Goal: Task Accomplishment & Management: Complete application form

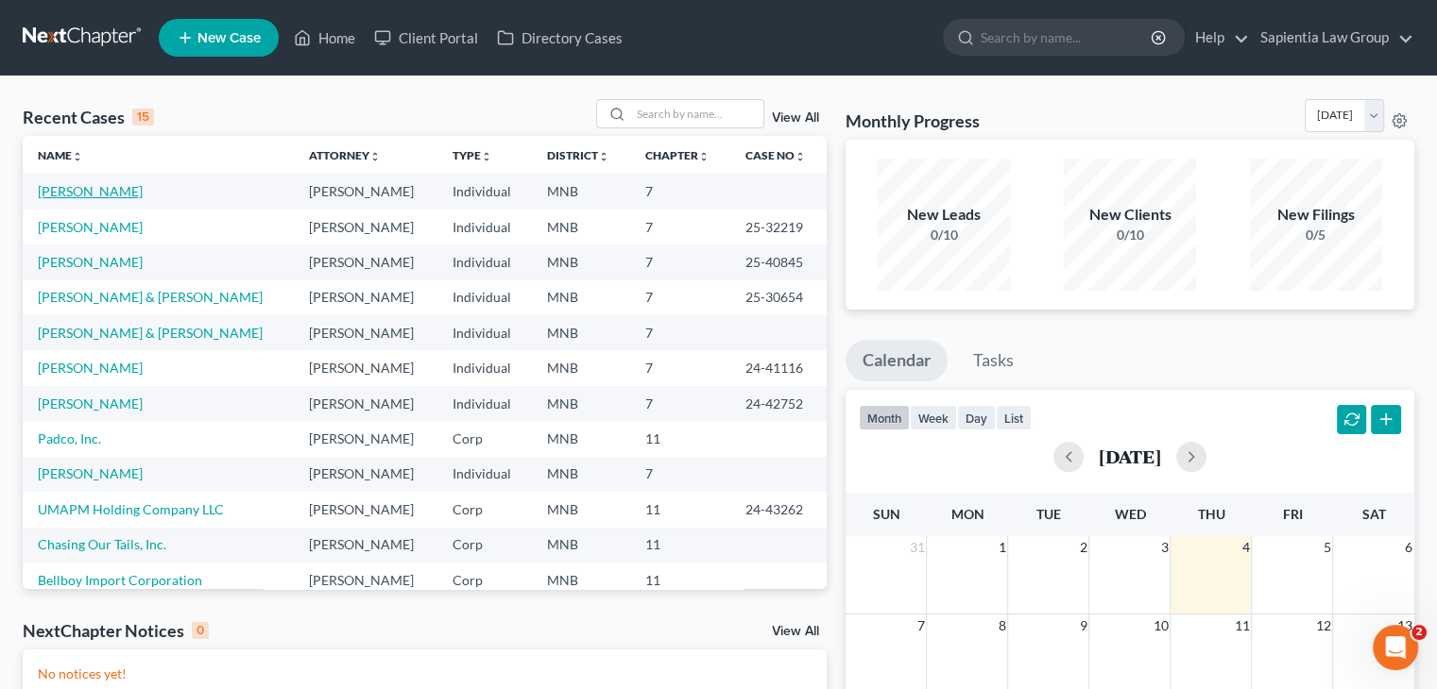
click at [88, 193] on link "[PERSON_NAME]" at bounding box center [90, 191] width 105 height 16
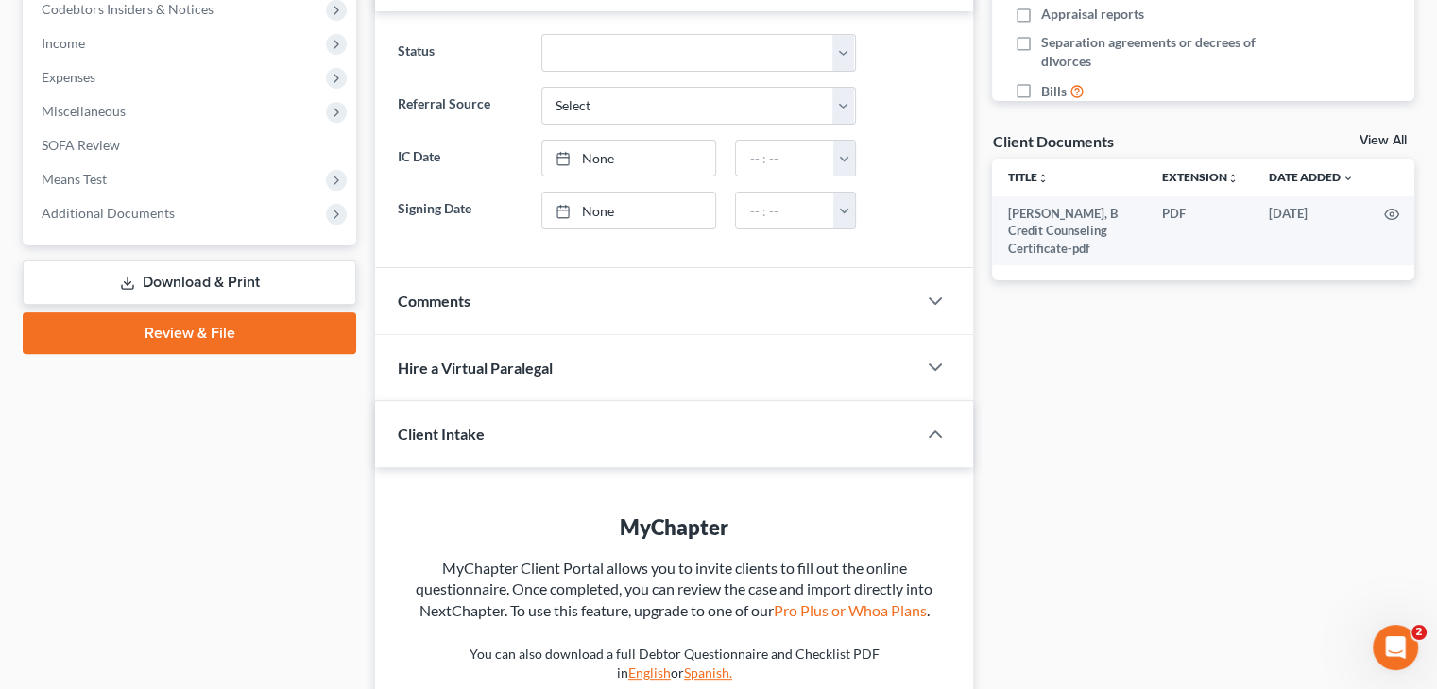
scroll to position [661, 0]
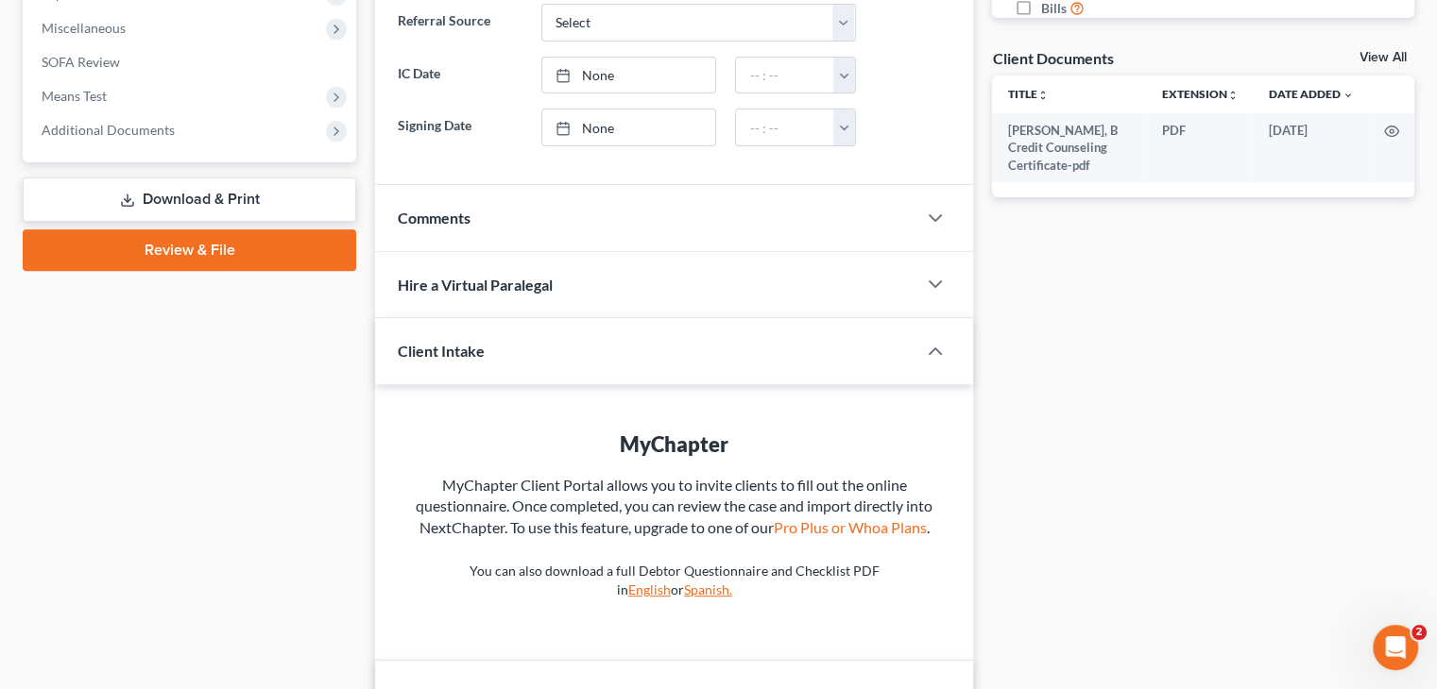
click at [249, 201] on link "Download & Print" at bounding box center [189, 200] width 333 height 44
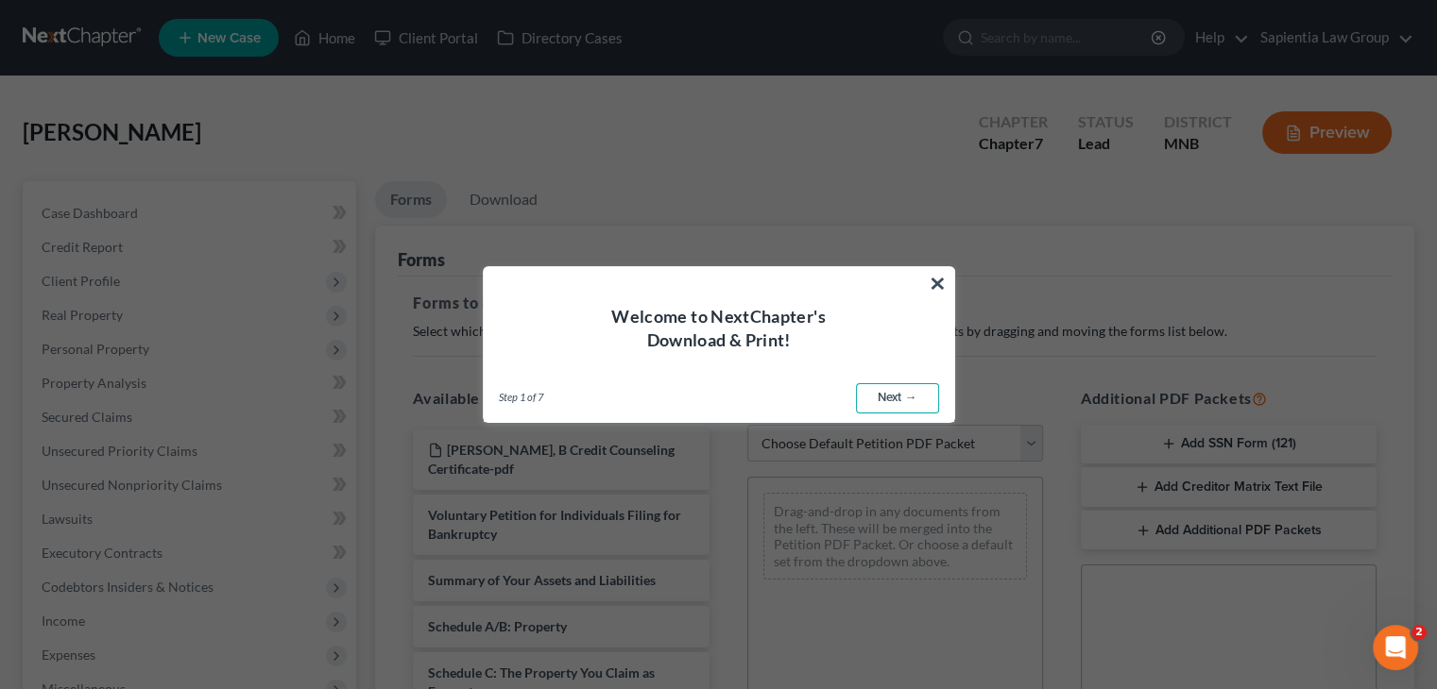
click at [893, 404] on link "Next →" at bounding box center [897, 398] width 83 height 30
select select "0"
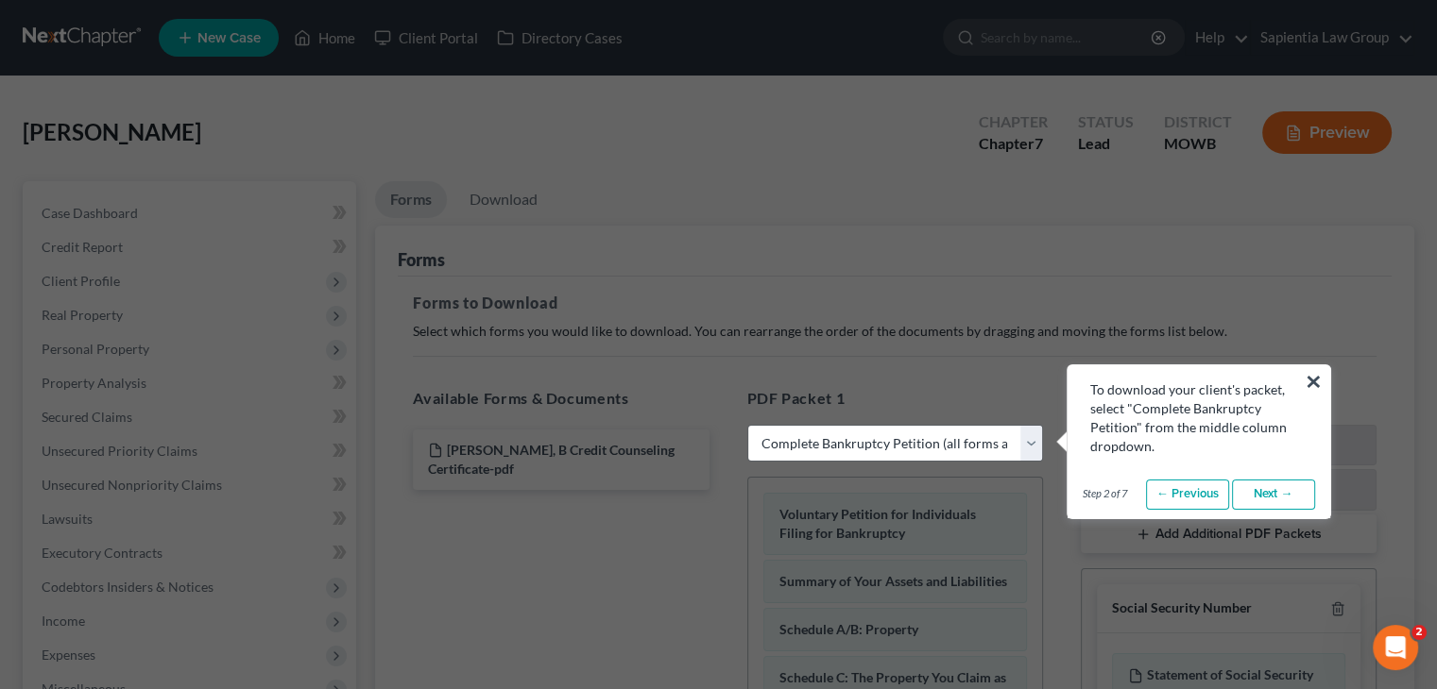
click at [1279, 493] on link "Next →" at bounding box center [1273, 495] width 83 height 30
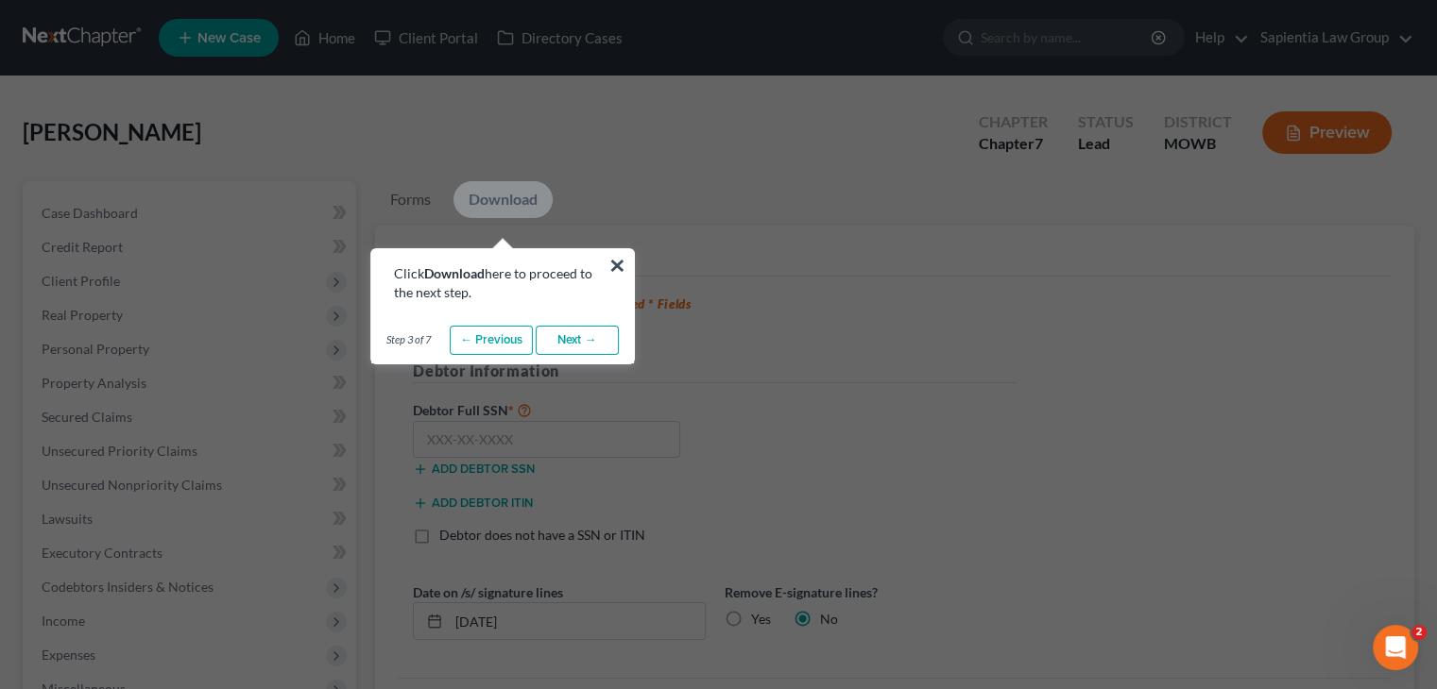
click at [575, 330] on link "Next →" at bounding box center [577, 341] width 83 height 30
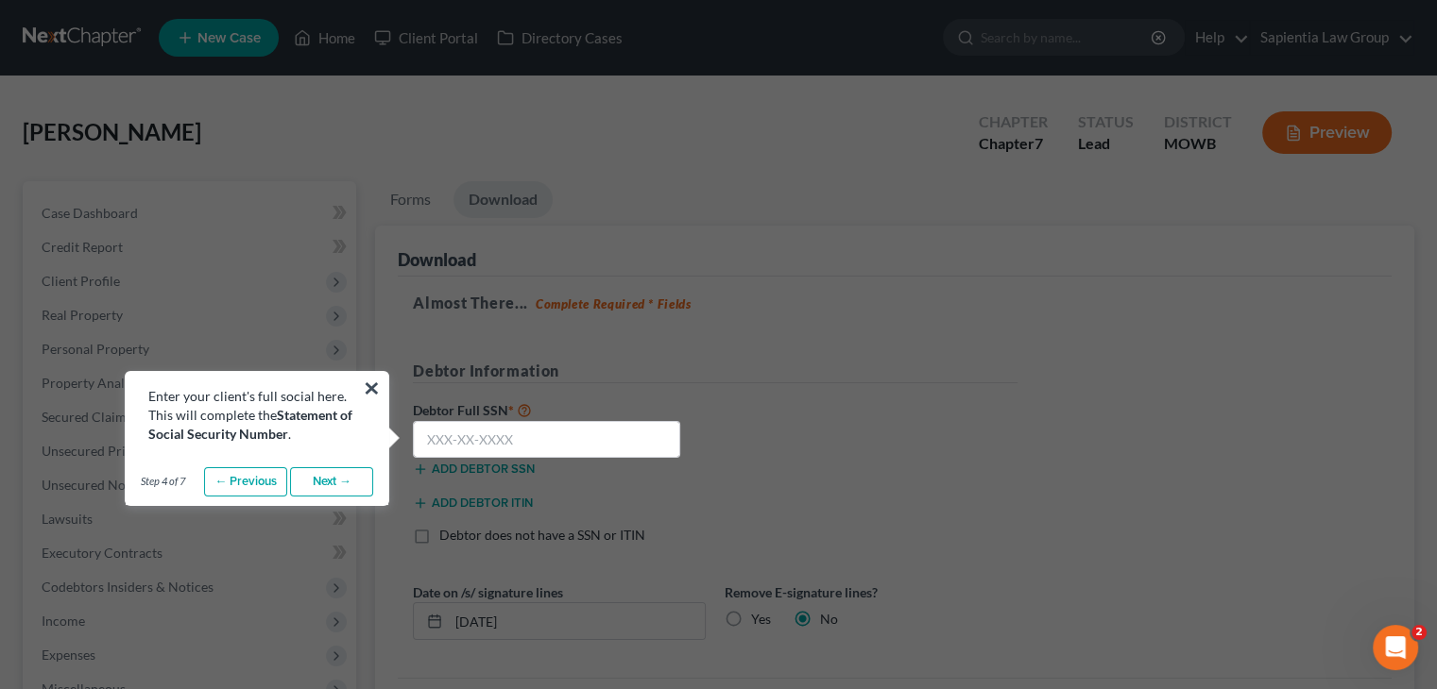
click at [322, 481] on link "Next →" at bounding box center [331, 483] width 83 height 30
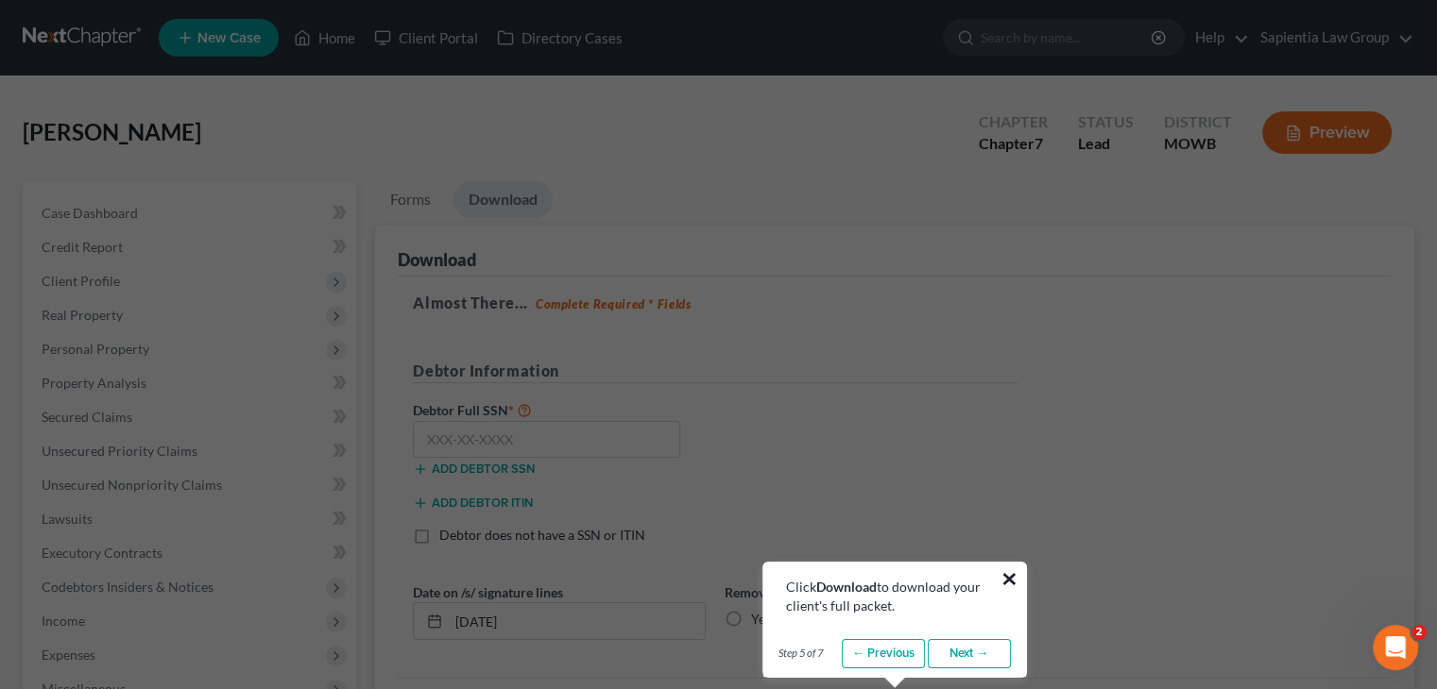
click at [1003, 577] on button "×" at bounding box center [1009, 579] width 18 height 30
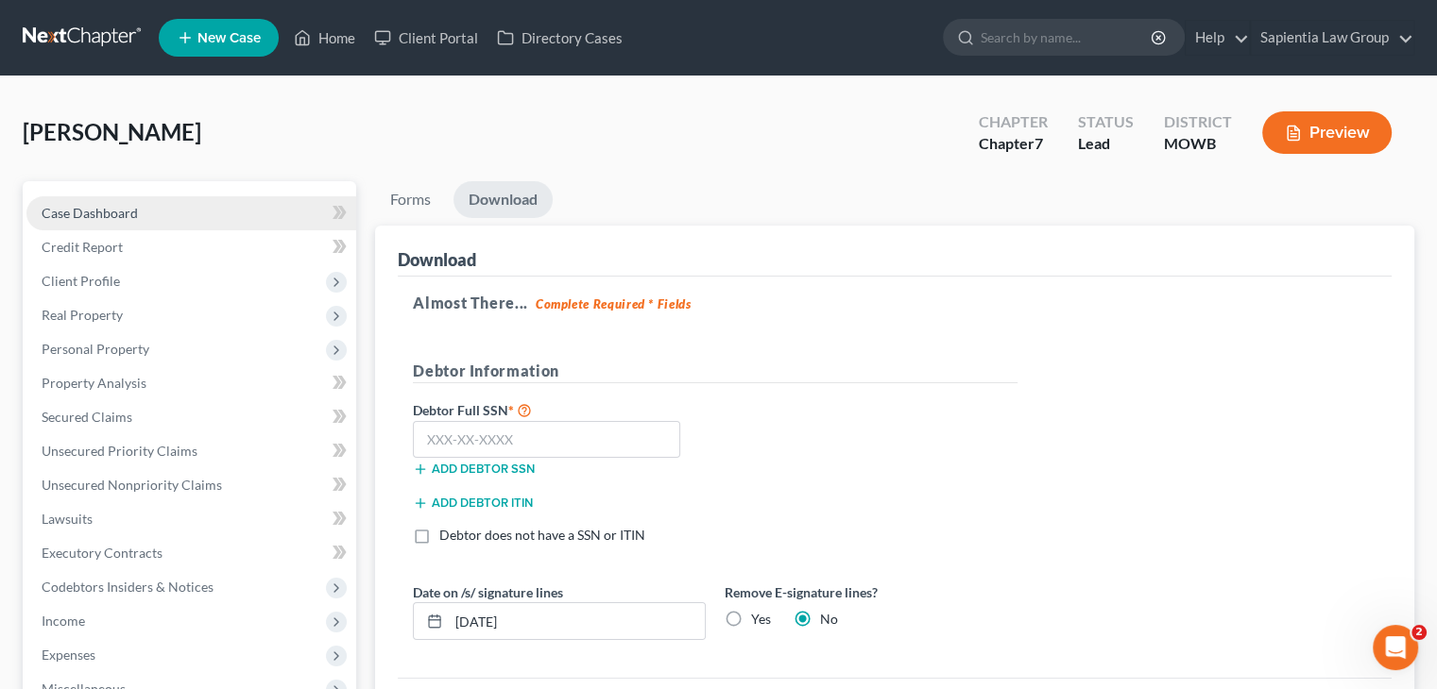
click at [137, 215] on link "Case Dashboard" at bounding box center [191, 213] width 330 height 34
select select "10"
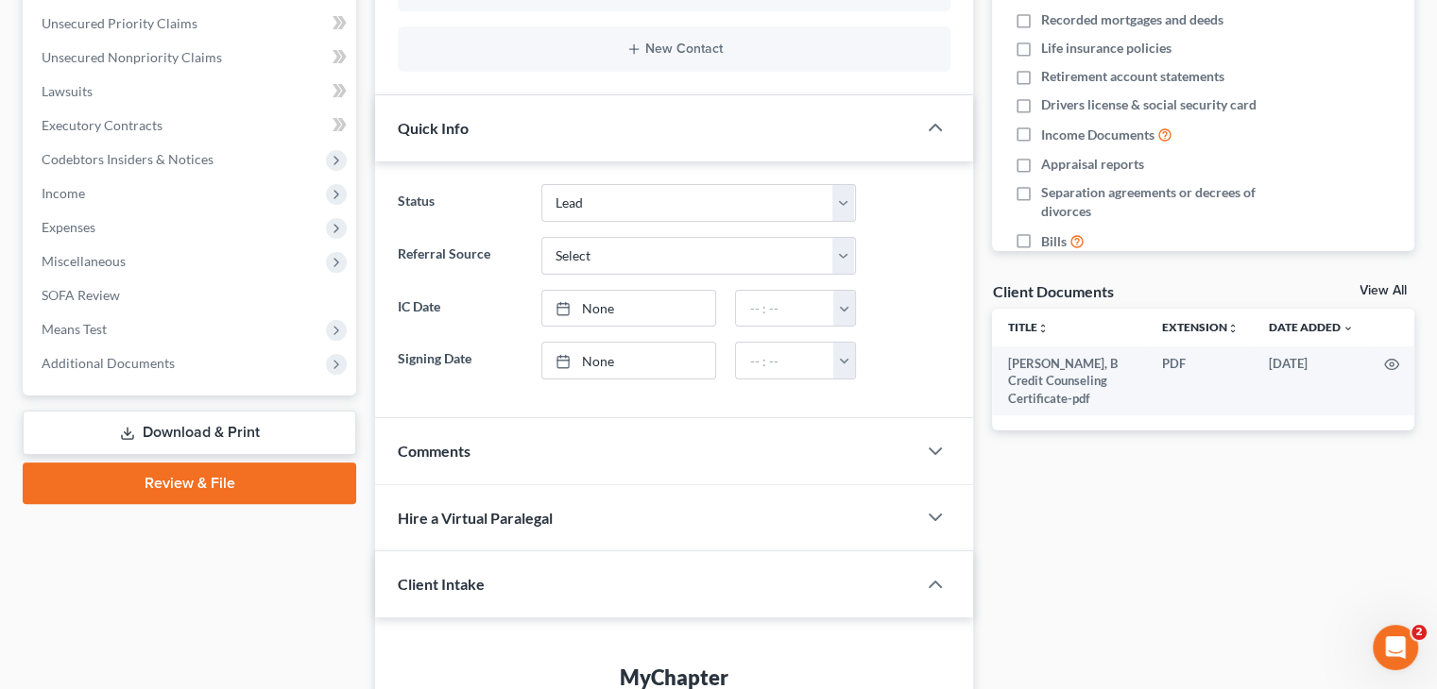
scroll to position [661, 0]
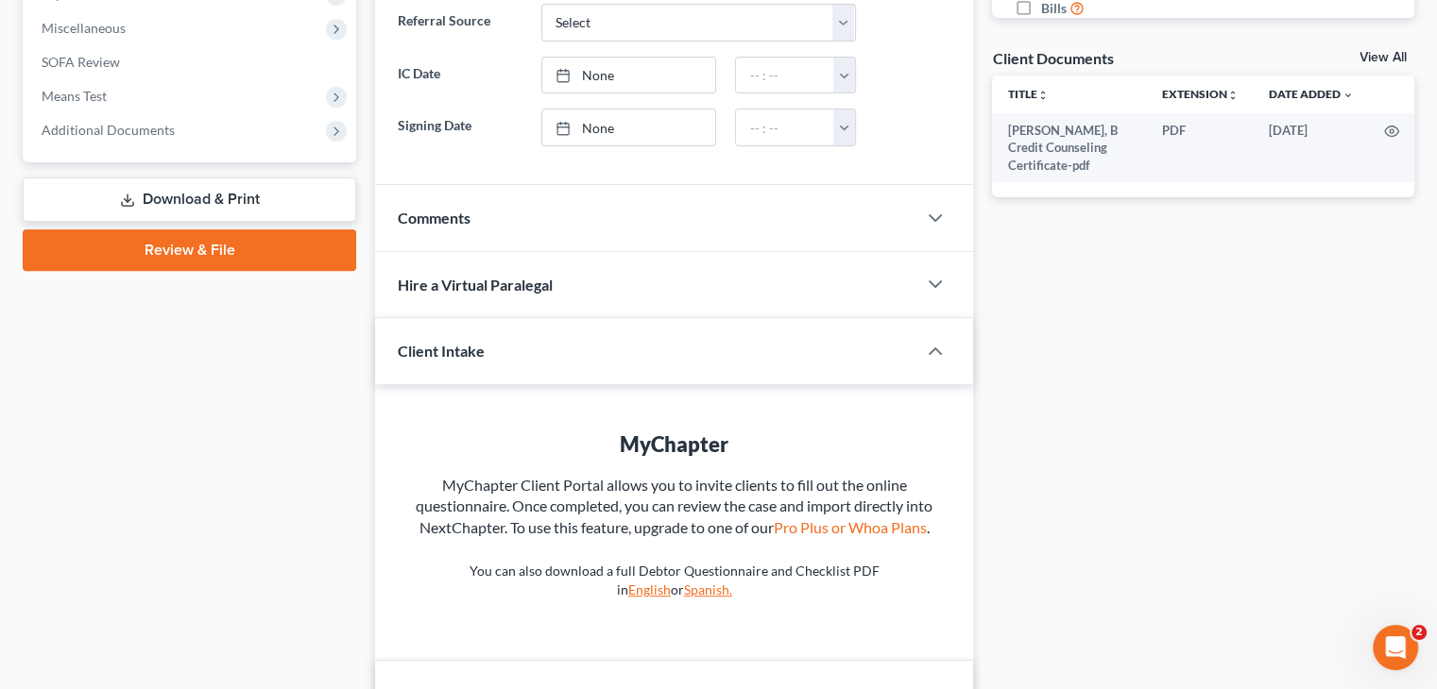
click at [217, 257] on link "Review & File" at bounding box center [189, 251] width 333 height 42
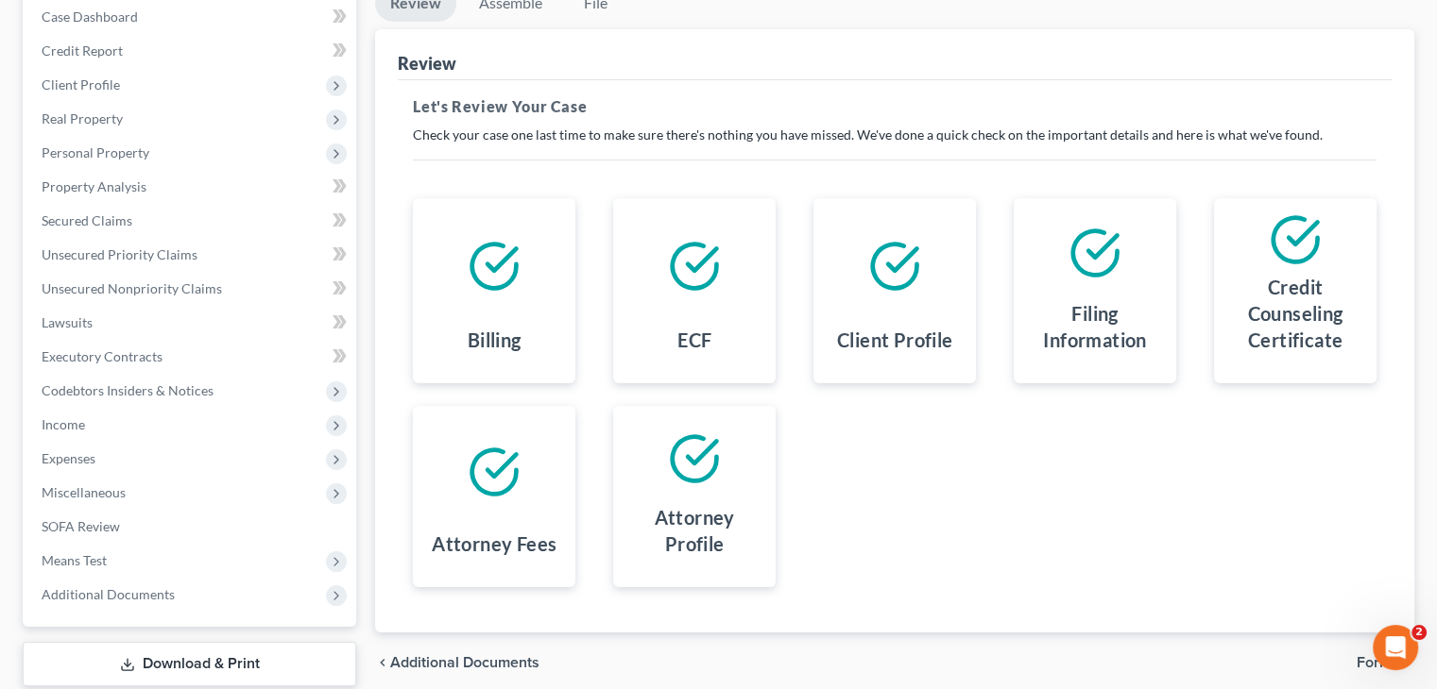
scroll to position [314, 0]
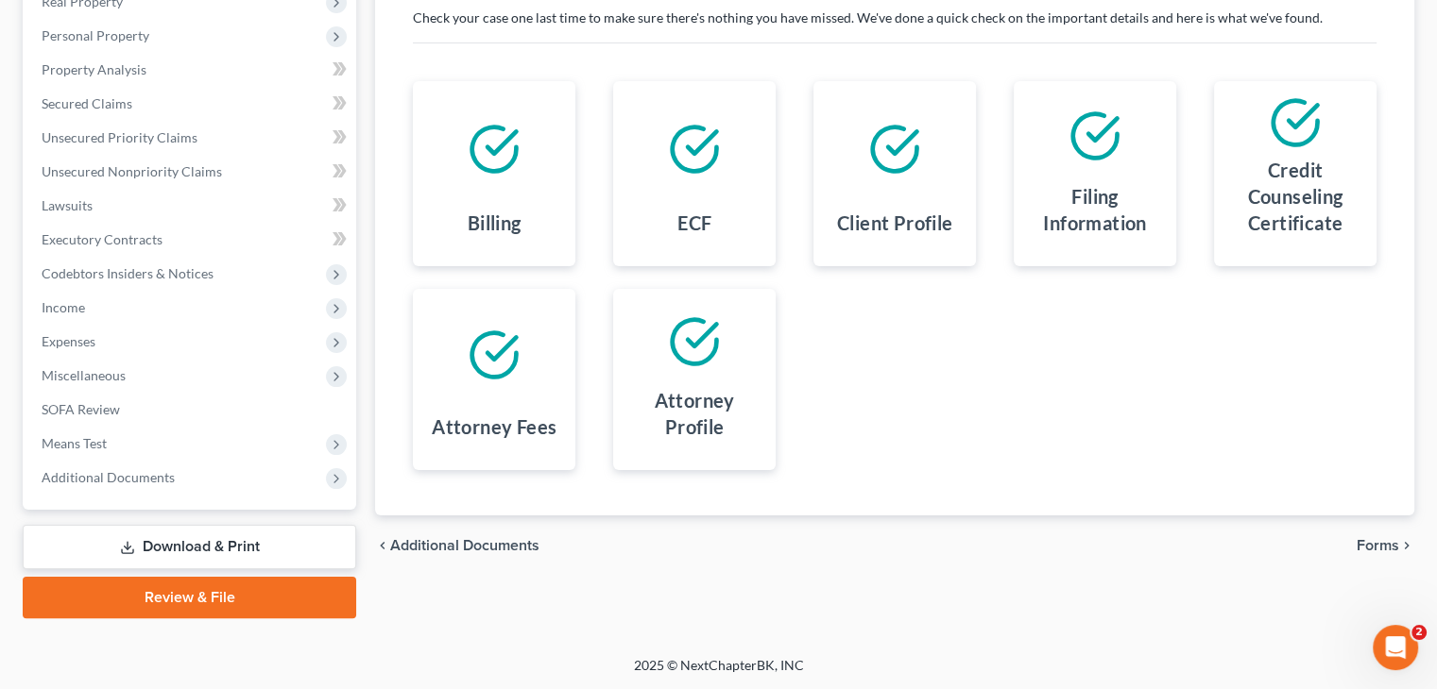
click at [1386, 544] on span "Forms" at bounding box center [1377, 545] width 43 height 15
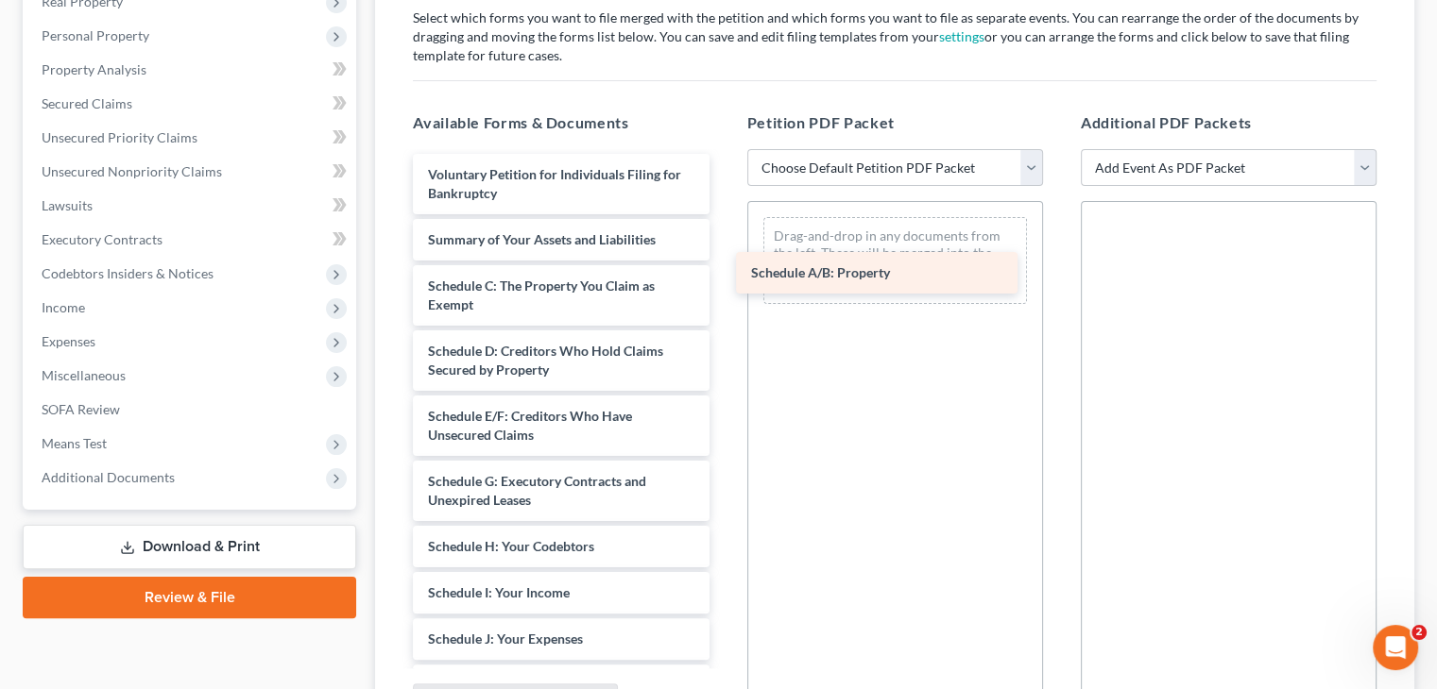
drag, startPoint x: 472, startPoint y: 287, endPoint x: 795, endPoint y: 276, distance: 323.2
click at [723, 276] on div "Schedule A/B: Property Voluntary Petition for Individuals Filing for Bankruptcy…" at bounding box center [561, 662] width 326 height 1017
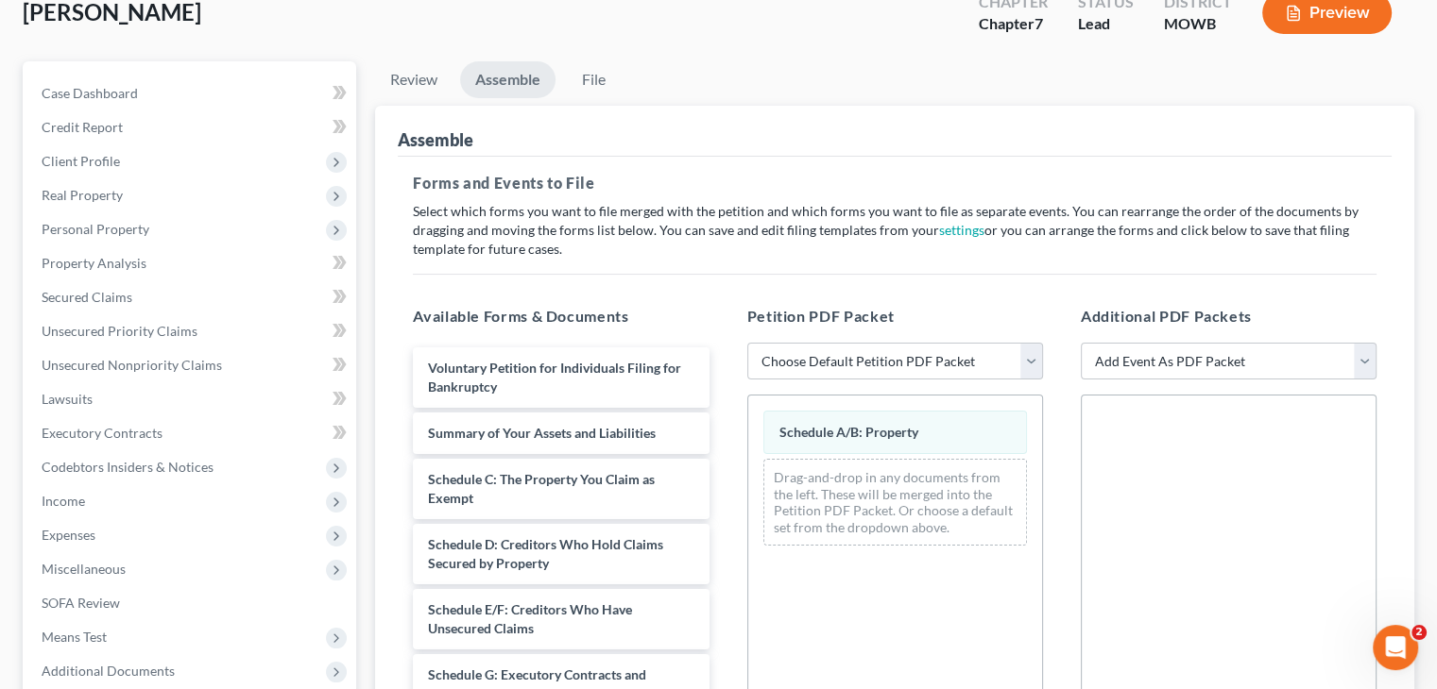
scroll to position [0, 0]
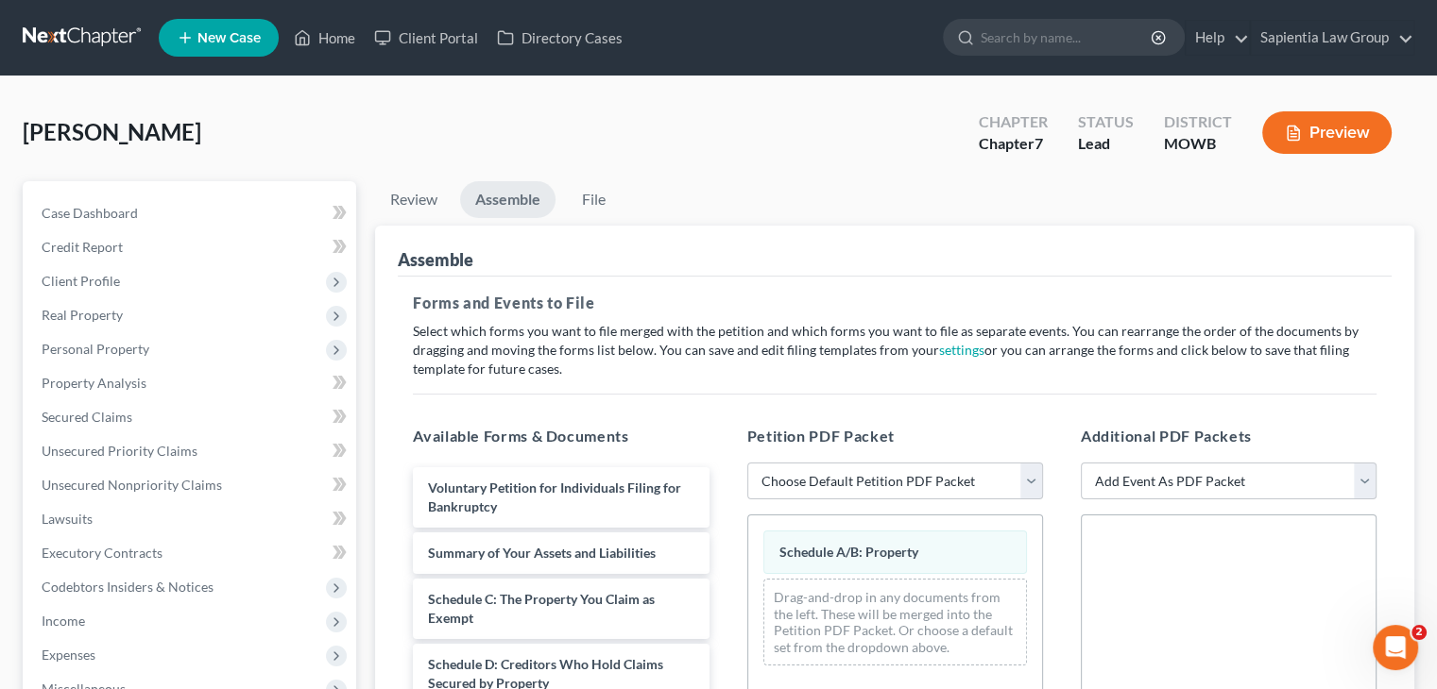
click at [488, 197] on link "Assemble" at bounding box center [507, 199] width 95 height 37
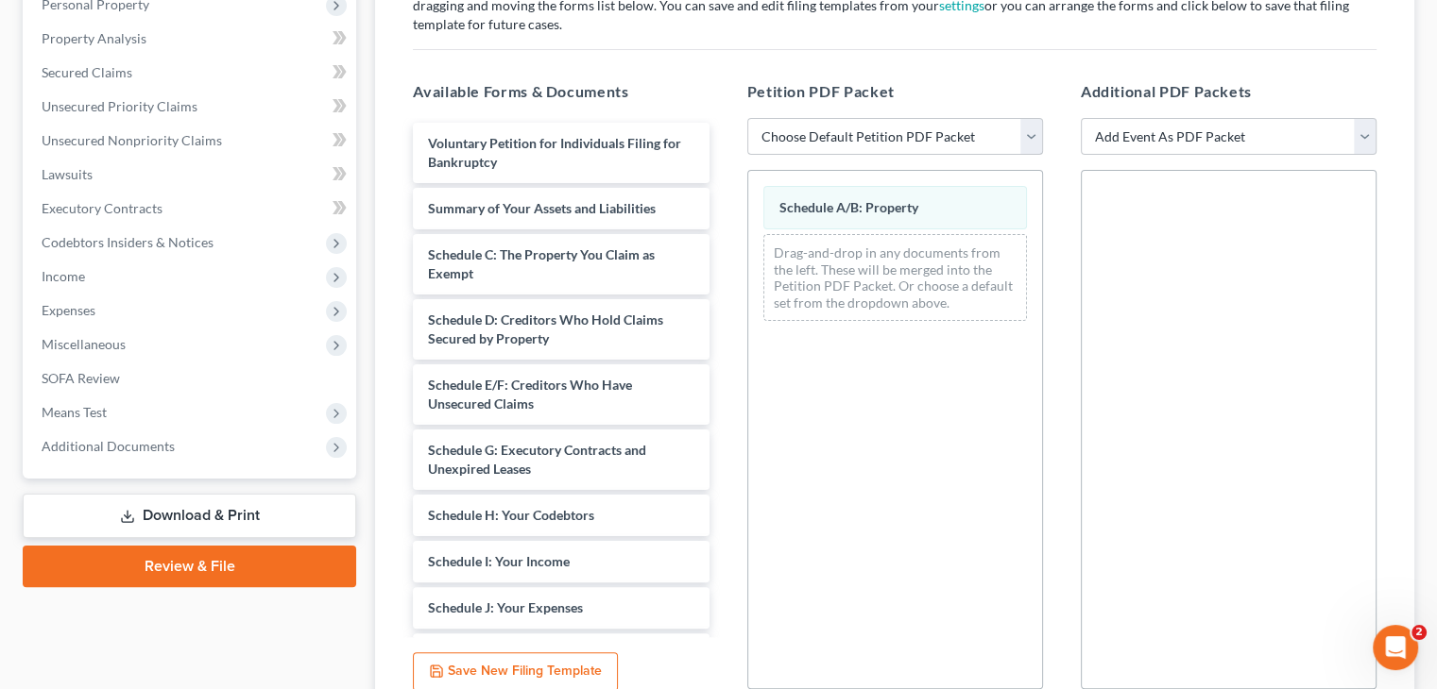
scroll to position [378, 0]
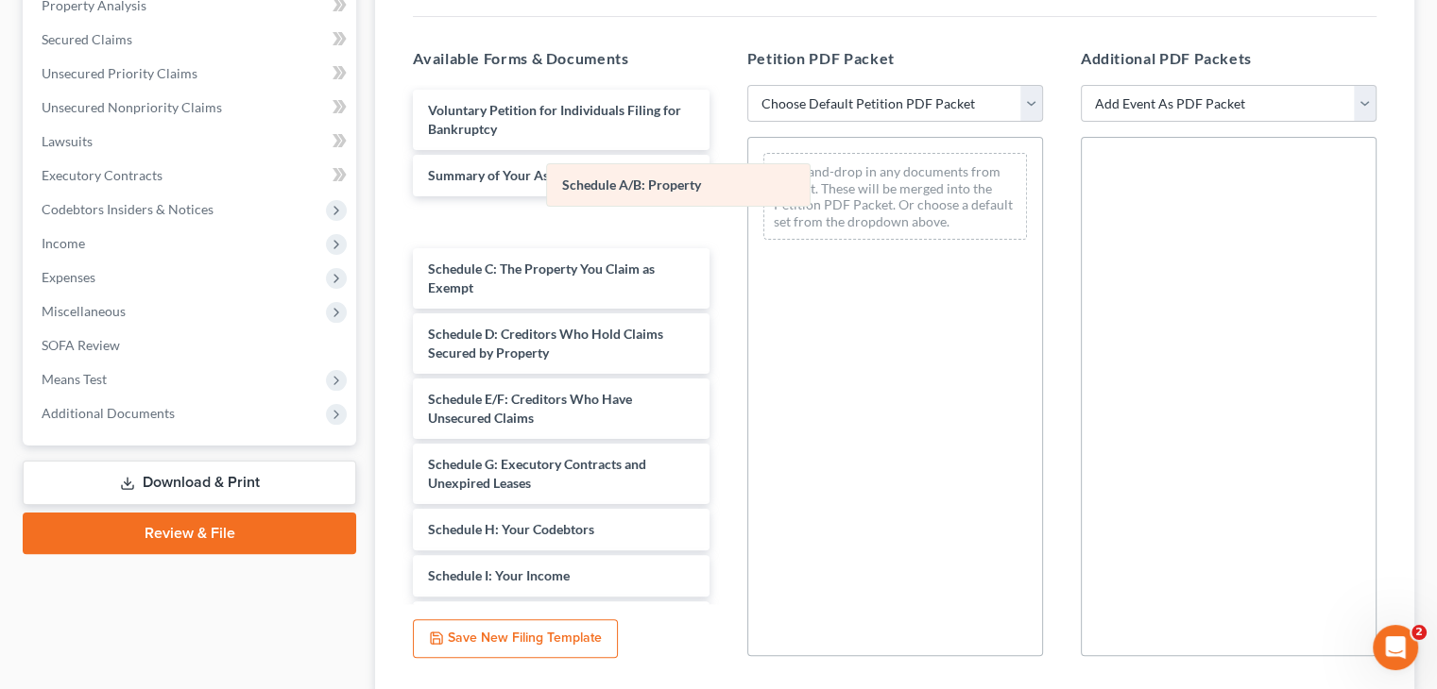
drag, startPoint x: 797, startPoint y: 167, endPoint x: 540, endPoint y: 179, distance: 257.1
click at [748, 179] on div "Schedule A/B: Property Schedule A/B: Property Drag-and-drop in any documents fr…" at bounding box center [895, 196] width 294 height 117
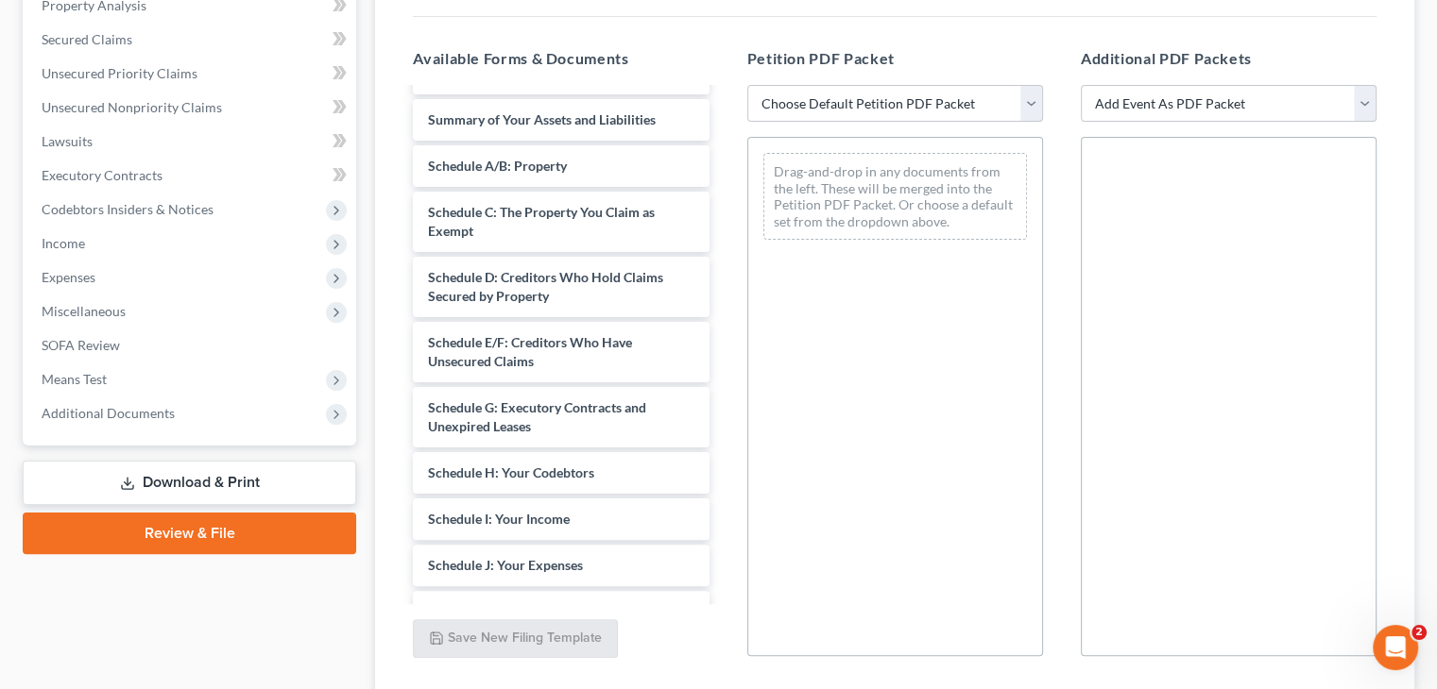
scroll to position [189, 0]
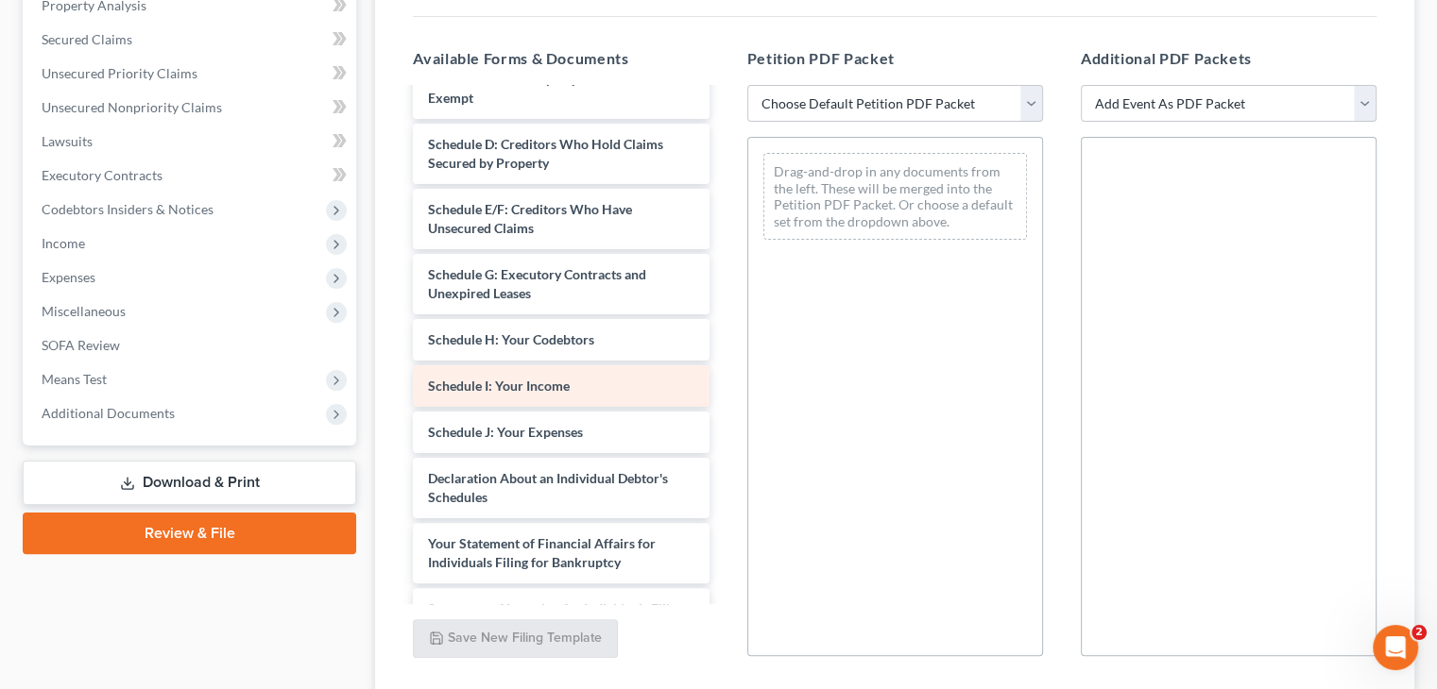
click at [467, 386] on span "Schedule I: Your Income" at bounding box center [499, 386] width 142 height 16
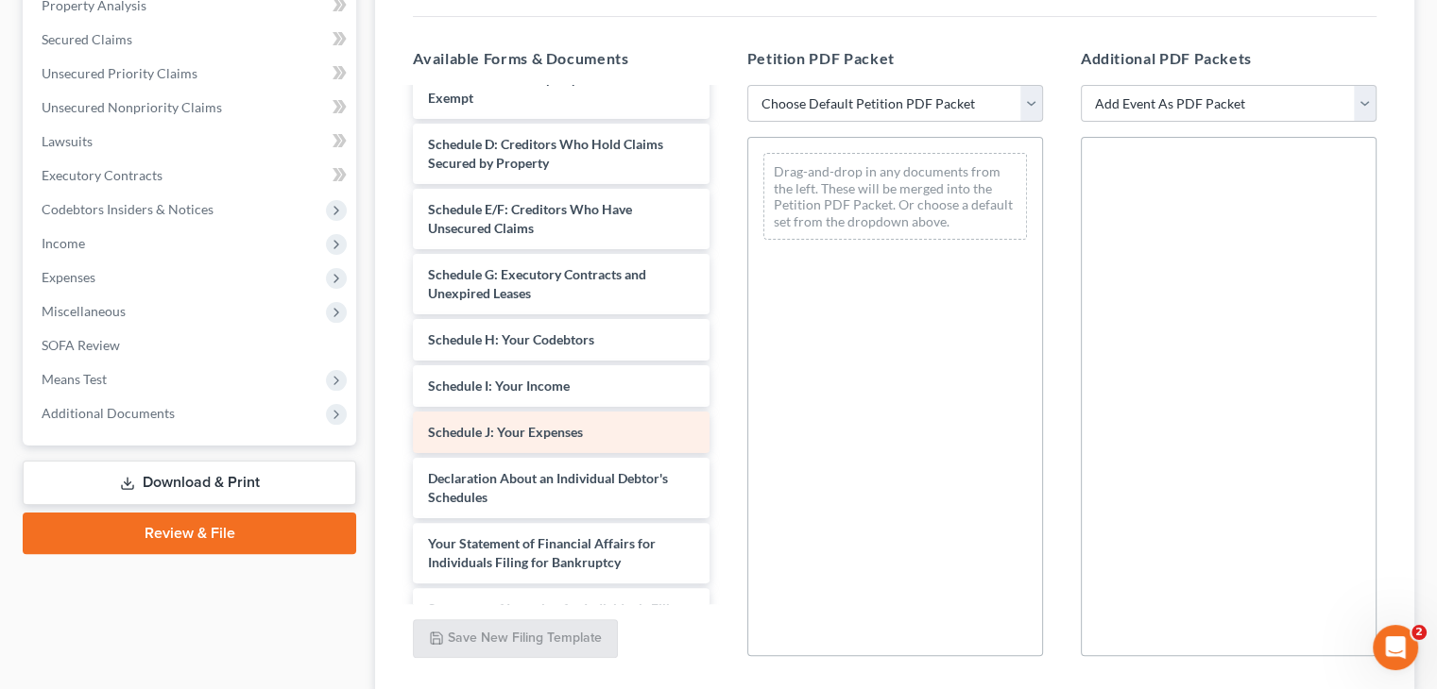
click at [471, 424] on span "Schedule J: Your Expenses" at bounding box center [505, 432] width 155 height 16
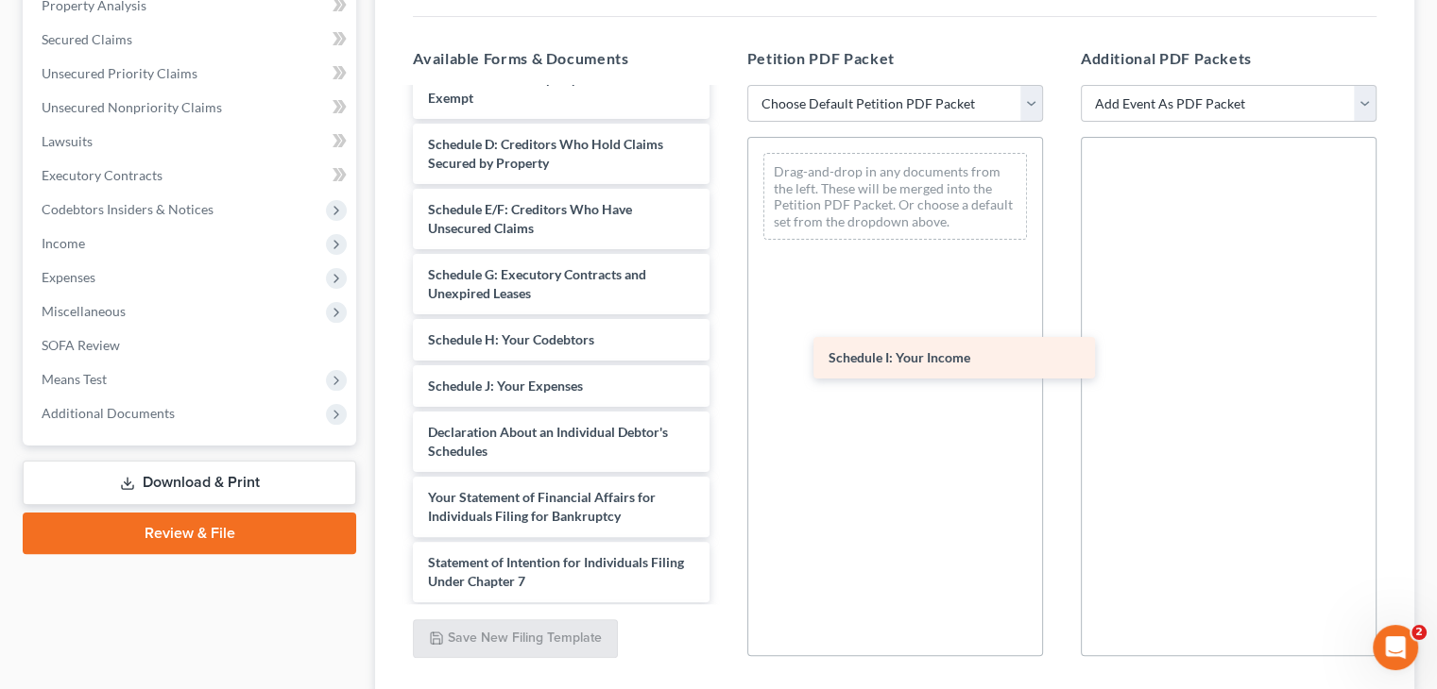
drag, startPoint x: 495, startPoint y: 387, endPoint x: 895, endPoint y: 361, distance: 401.3
click at [723, 361] on div "Schedule I: Your Income Voluntary Petition for Individuals Filing for Bankruptc…" at bounding box center [561, 409] width 326 height 1017
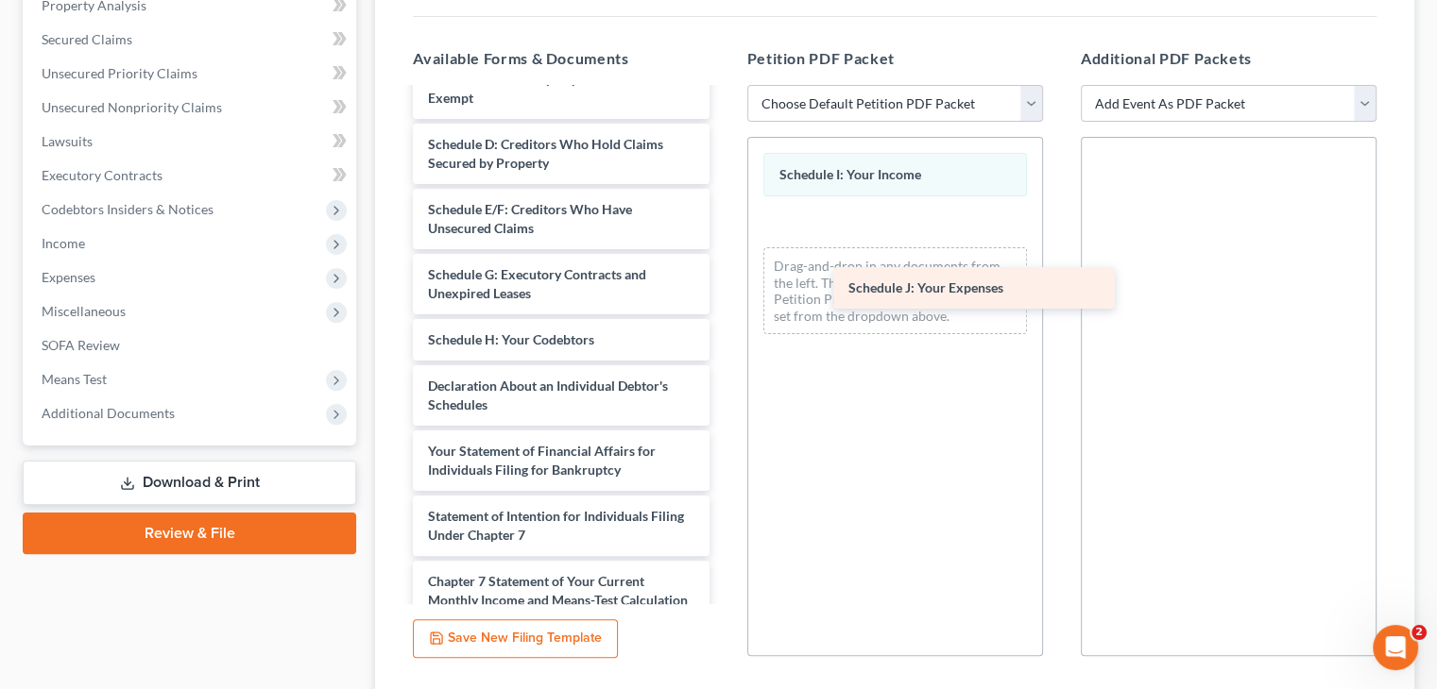
drag, startPoint x: 491, startPoint y: 383, endPoint x: 911, endPoint y: 286, distance: 431.2
click at [723, 286] on div "Schedule J: Your Expenses Voluntary Petition for Individuals Filing for Bankrup…" at bounding box center [561, 386] width 326 height 971
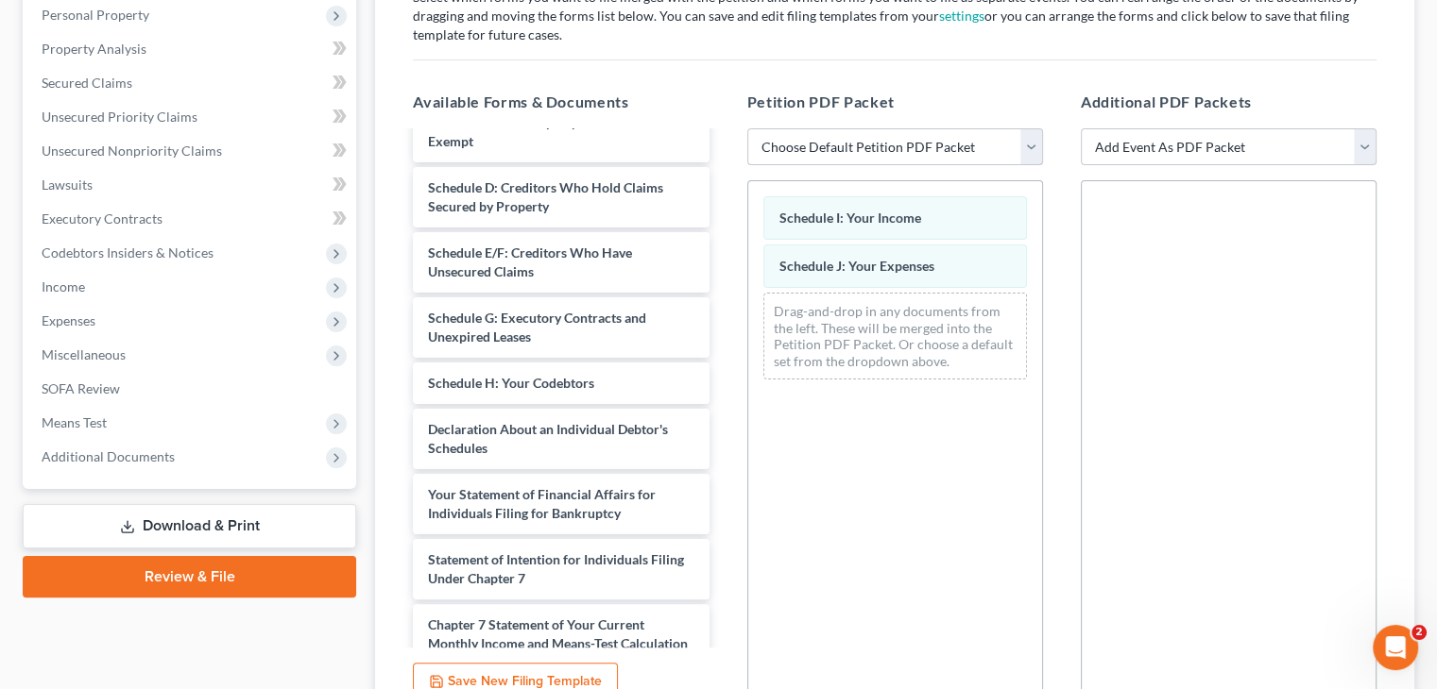
scroll to position [230, 0]
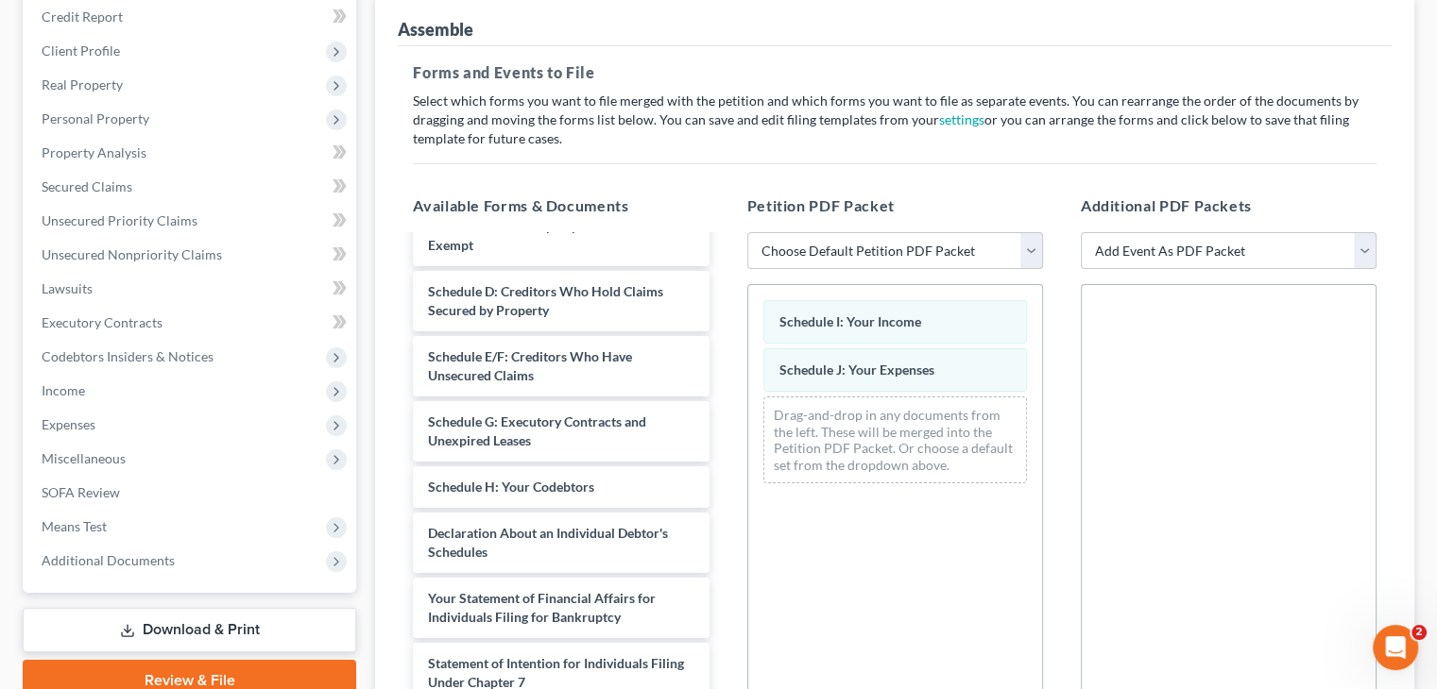
click at [954, 252] on select "Choose Default Petition PDF Packet Emergency Filing (Voluntary Petition and Cre…" at bounding box center [895, 251] width 296 height 38
click at [871, 519] on div "Schedule I: Your Income Schedule J: Your Expenses Drag-and-drop in any document…" at bounding box center [895, 543] width 296 height 519
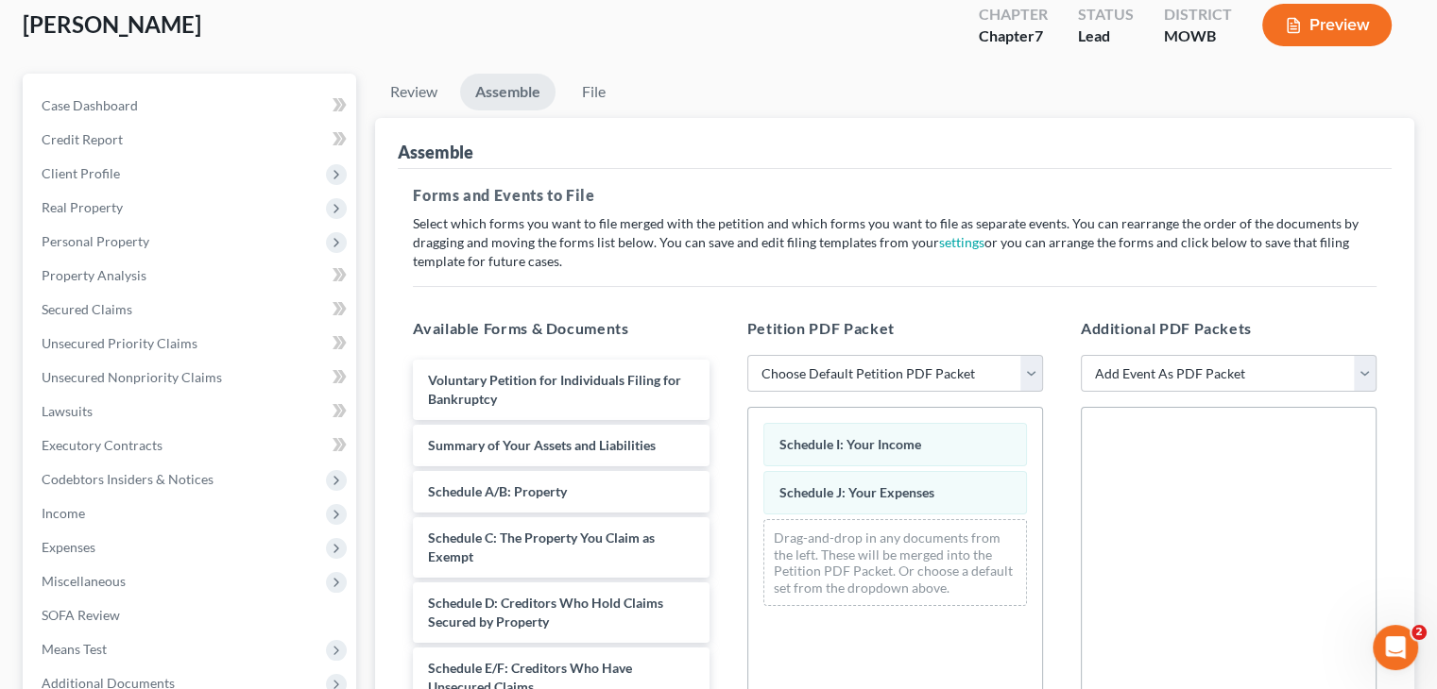
scroll to position [0, 0]
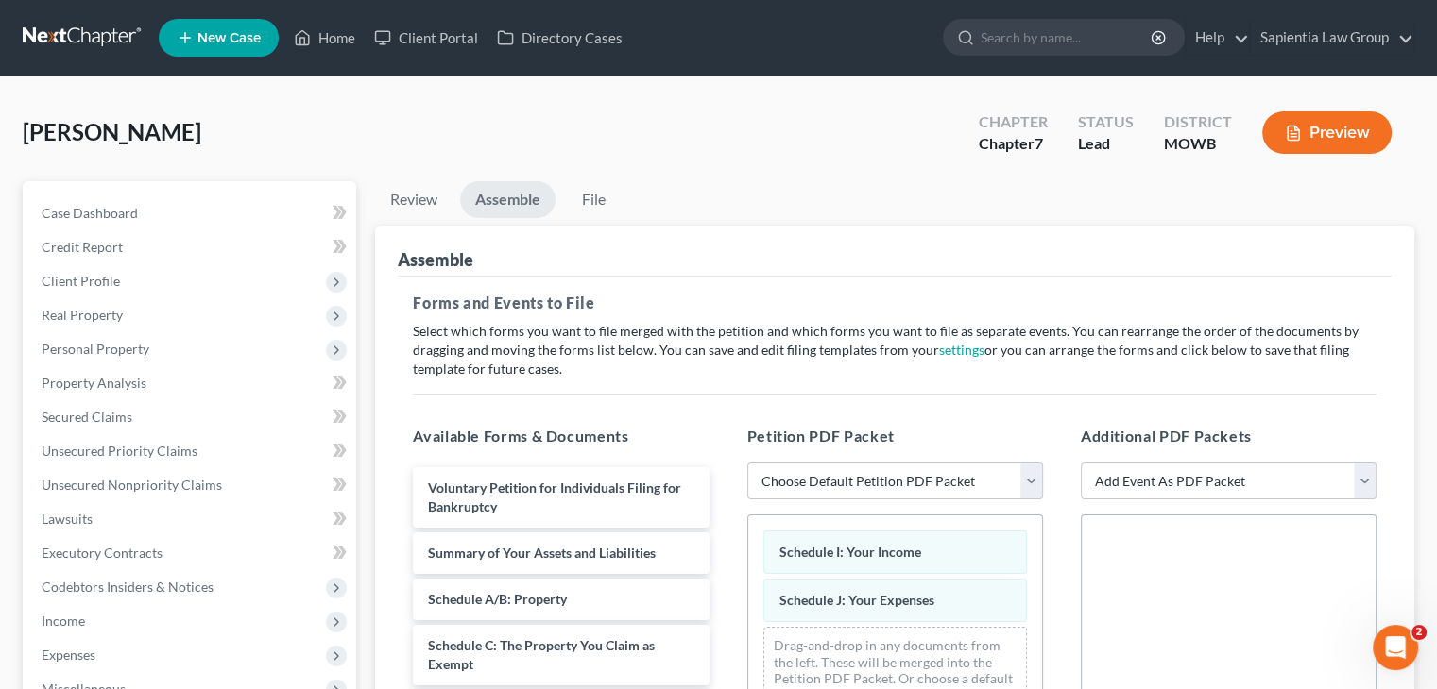
click at [519, 202] on link "Assemble" at bounding box center [507, 199] width 95 height 37
click at [412, 197] on link "Review" at bounding box center [413, 199] width 77 height 37
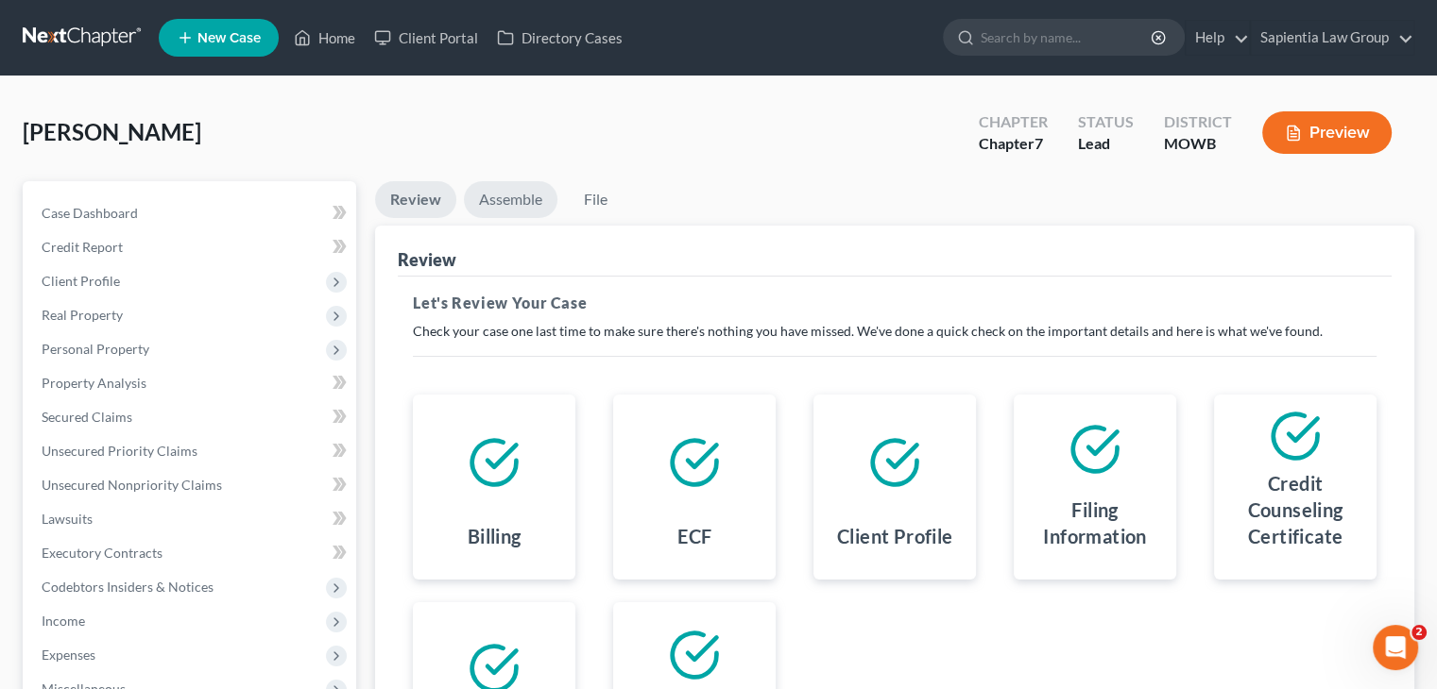
click at [506, 201] on link "Assemble" at bounding box center [511, 199] width 94 height 37
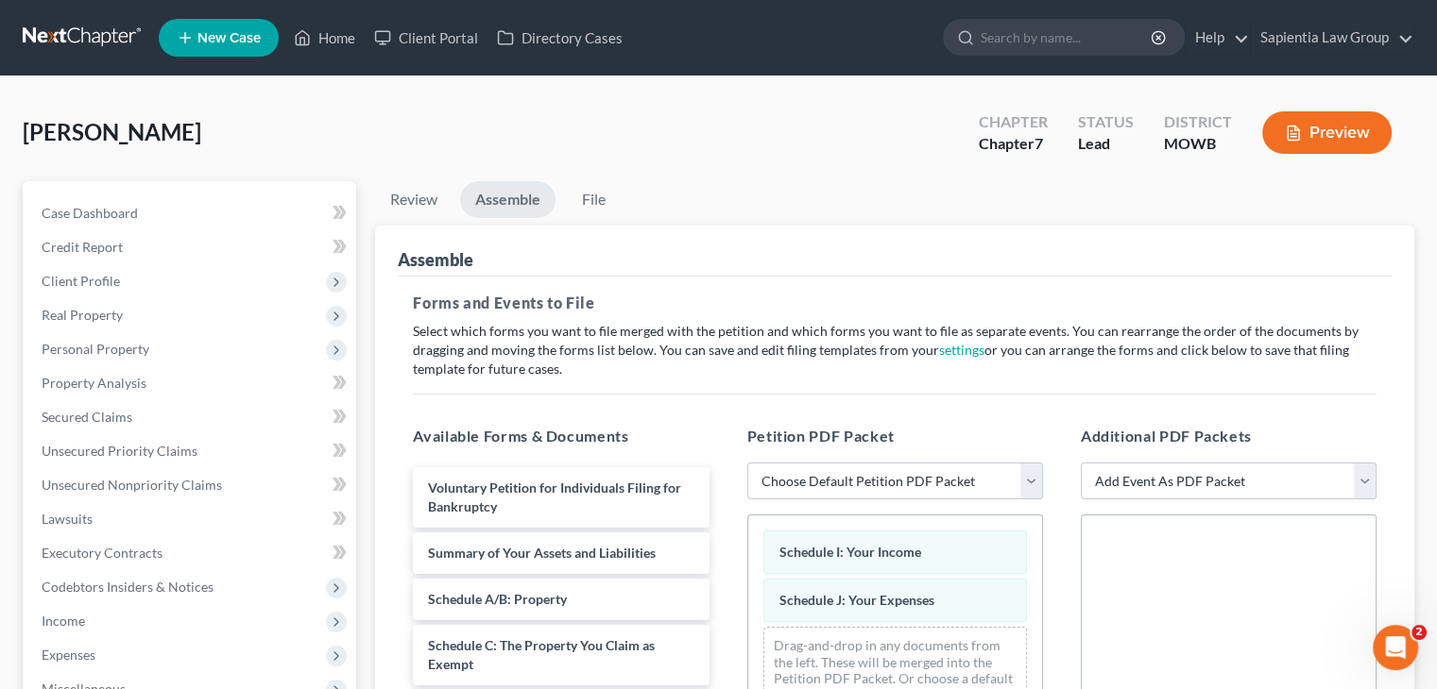
click at [887, 477] on select "Choose Default Petition PDF Packet Emergency Filing (Voluntary Petition and Cre…" at bounding box center [895, 482] width 296 height 38
select select "1"
click at [747, 463] on select "Choose Default Petition PDF Packet Emergency Filing (Voluntary Petition and Cre…" at bounding box center [895, 482] width 296 height 38
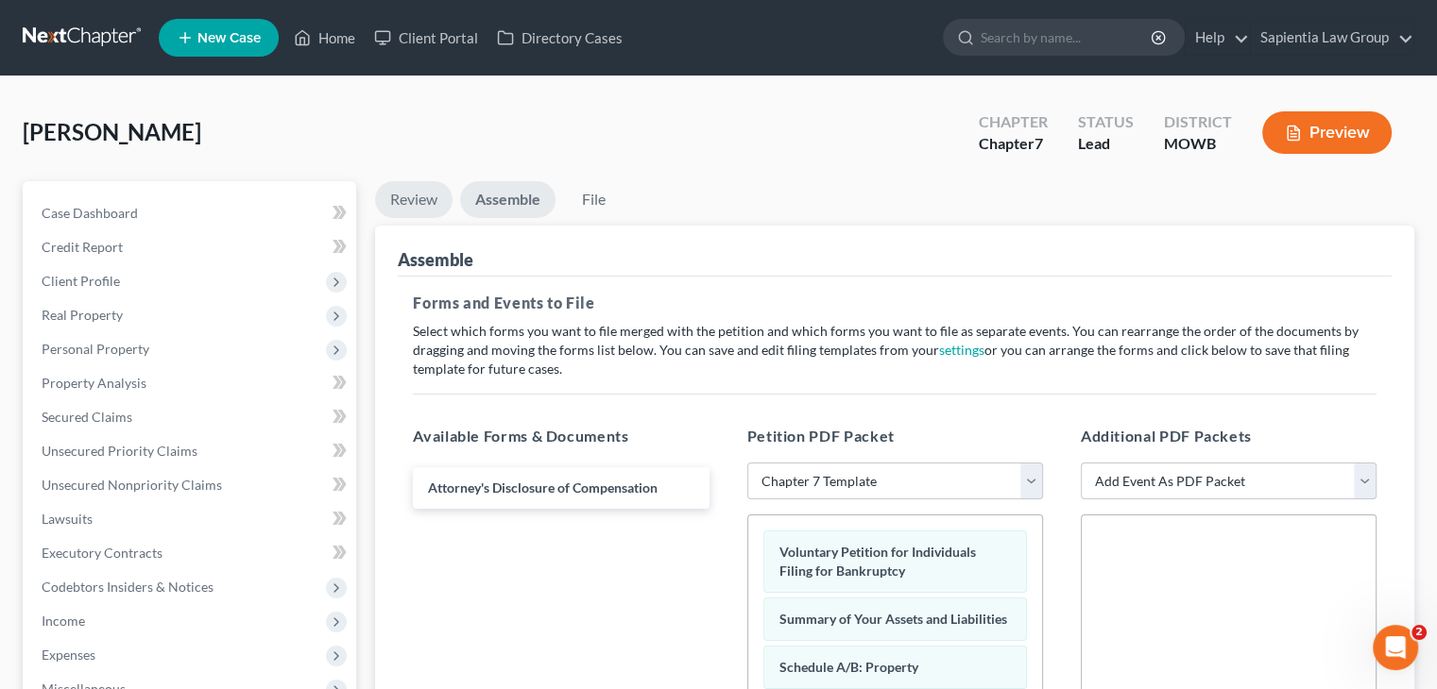
click at [413, 196] on link "Review" at bounding box center [413, 199] width 77 height 37
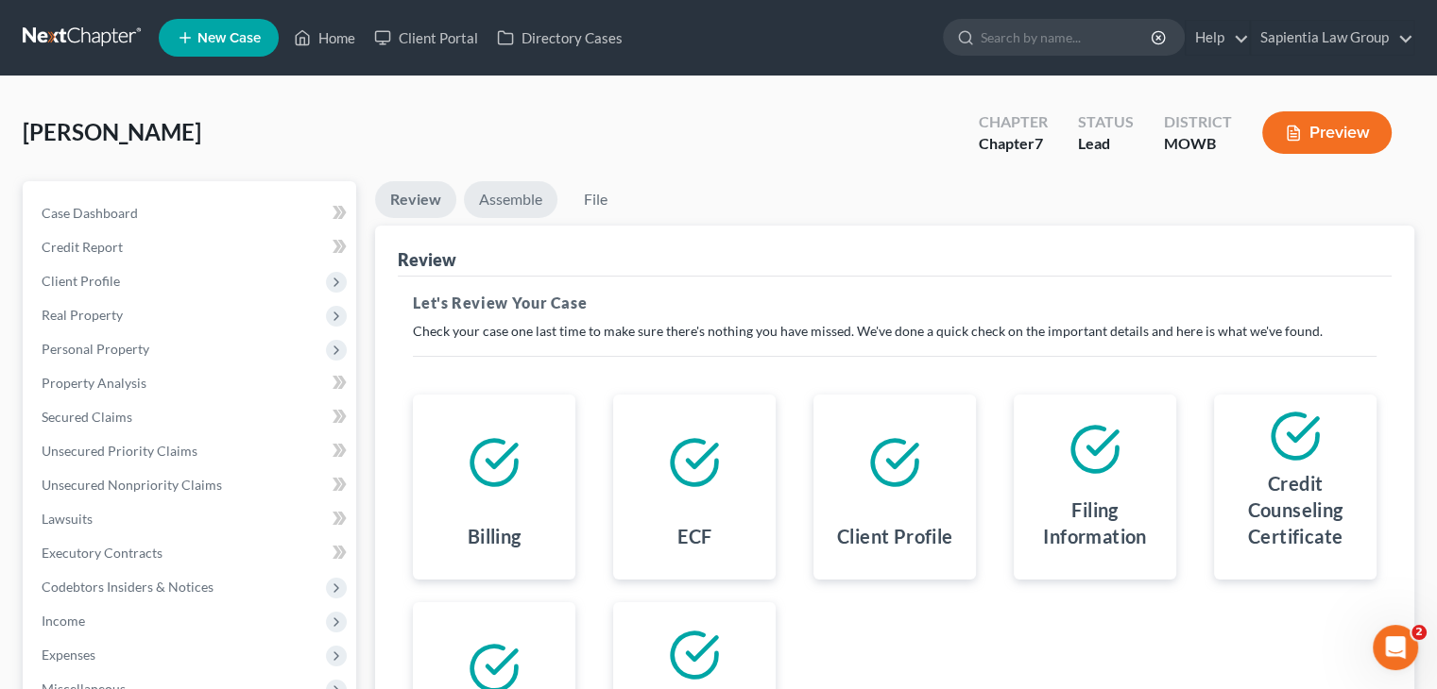
click at [486, 194] on link "Assemble" at bounding box center [511, 199] width 94 height 37
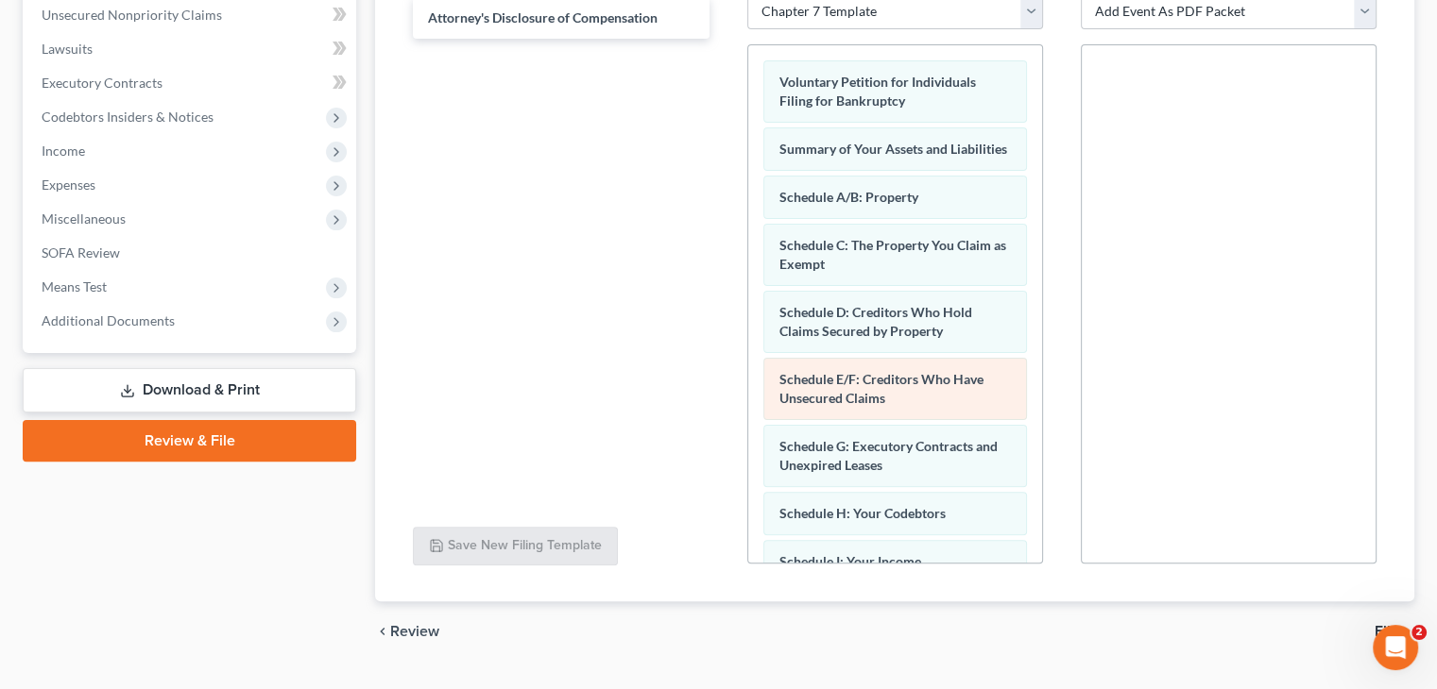
scroll to position [472, 0]
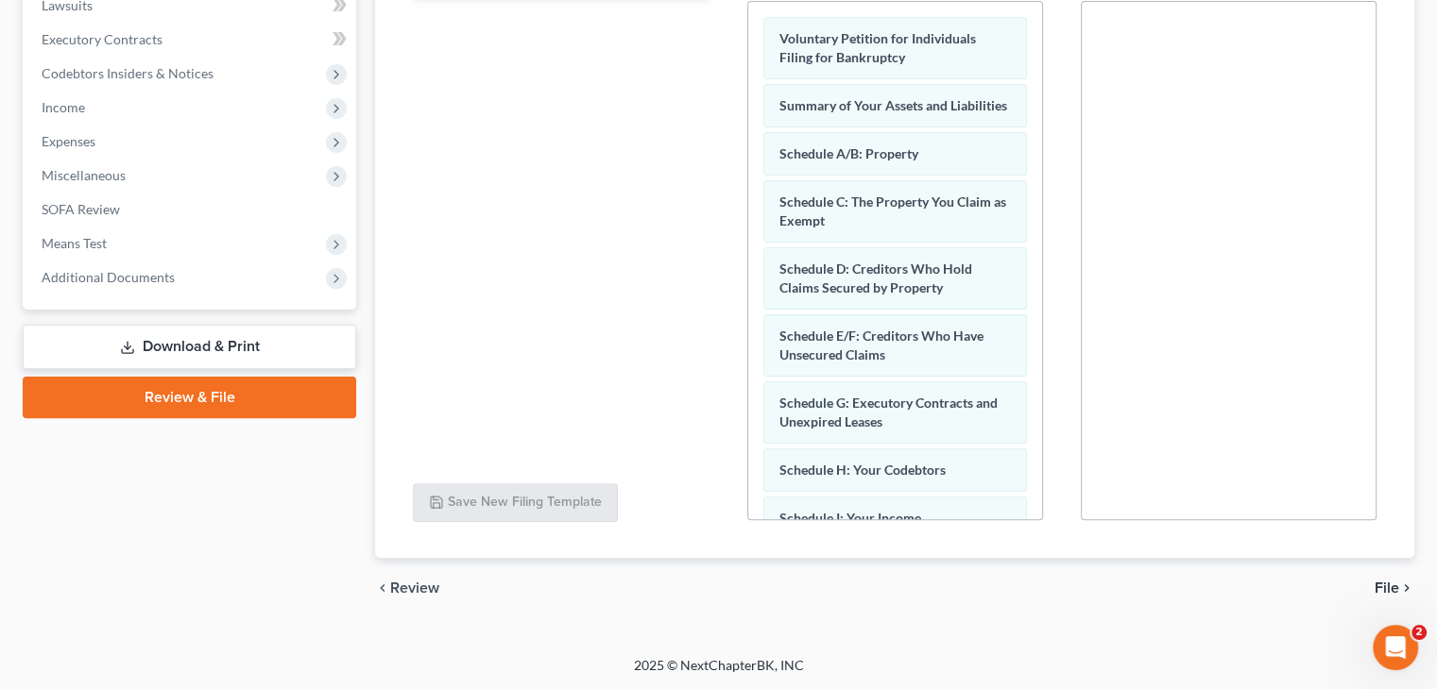
click at [172, 341] on link "Download & Print" at bounding box center [189, 347] width 333 height 44
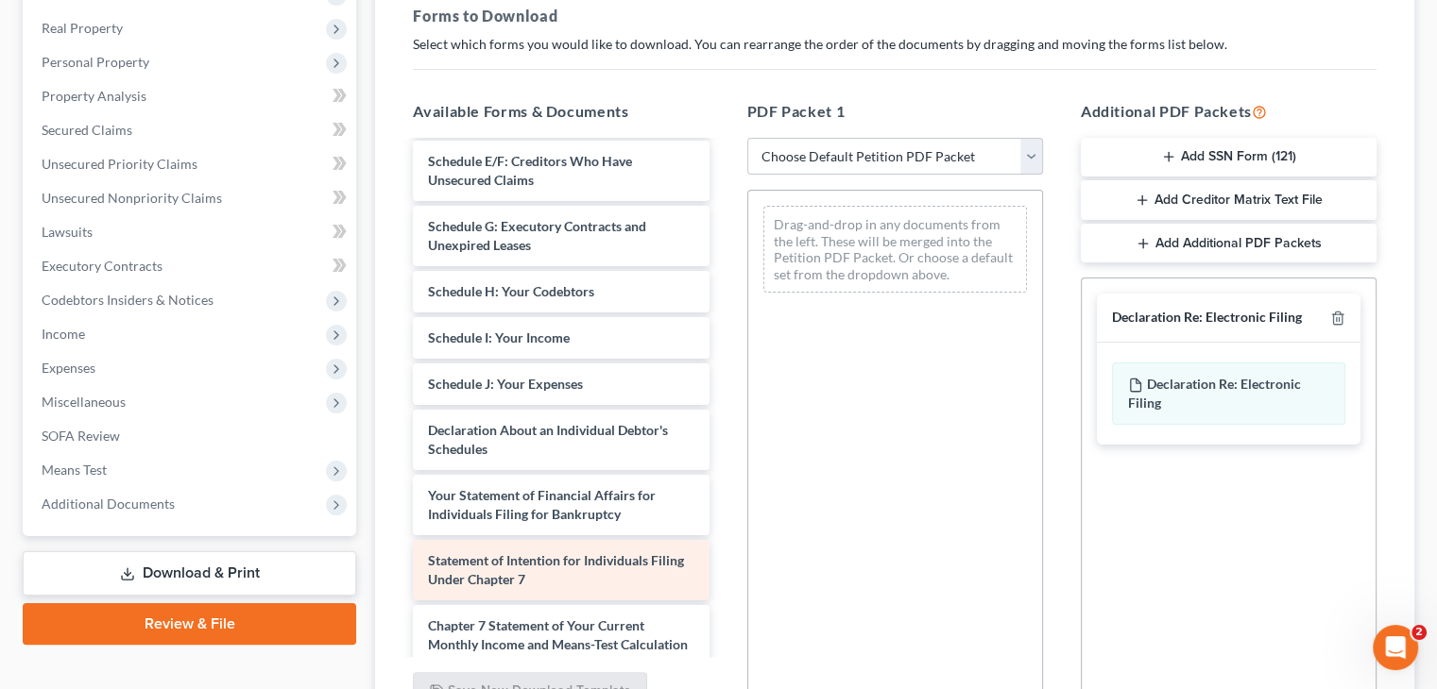
scroll to position [260, 0]
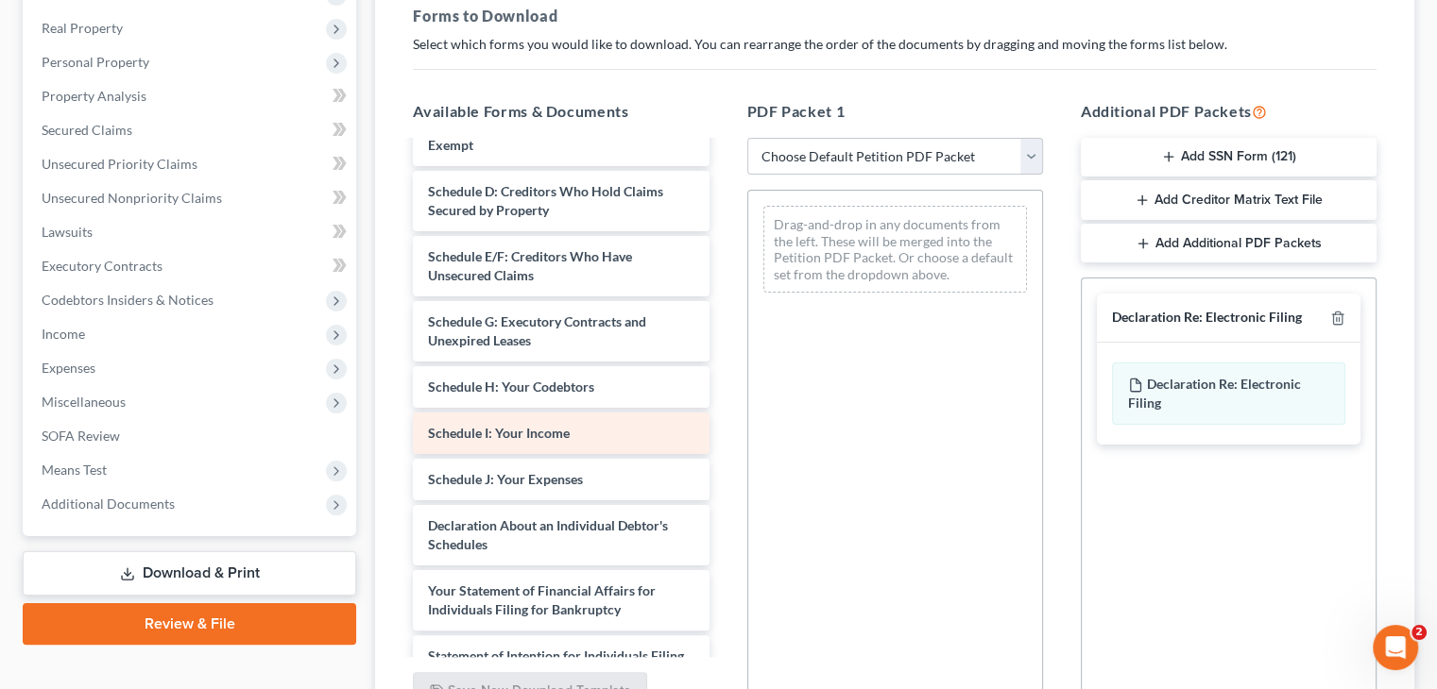
click at [489, 429] on span "Schedule I: Your Income" at bounding box center [499, 433] width 142 height 16
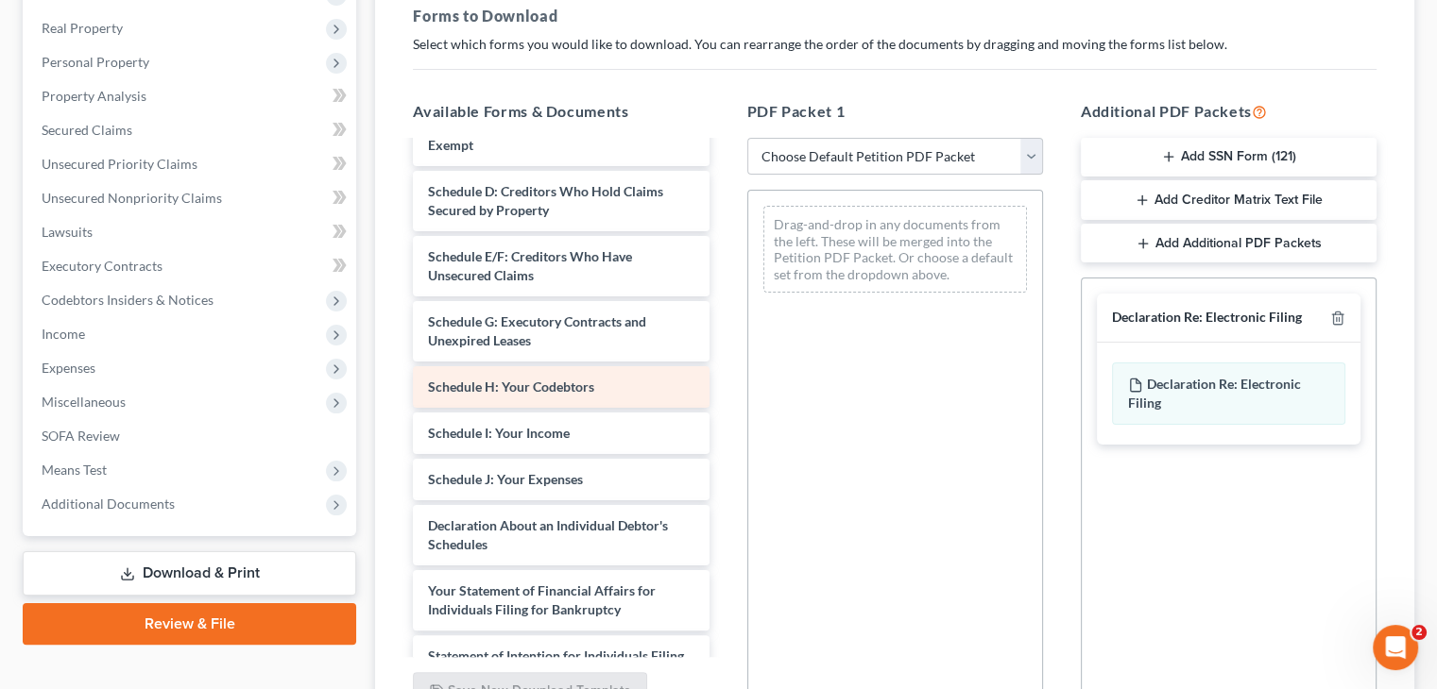
click at [612, 402] on div "[PERSON_NAME], B Credit Counseling Certificate-pdf Voluntary Petition for Indiv…" at bounding box center [561, 447] width 326 height 1129
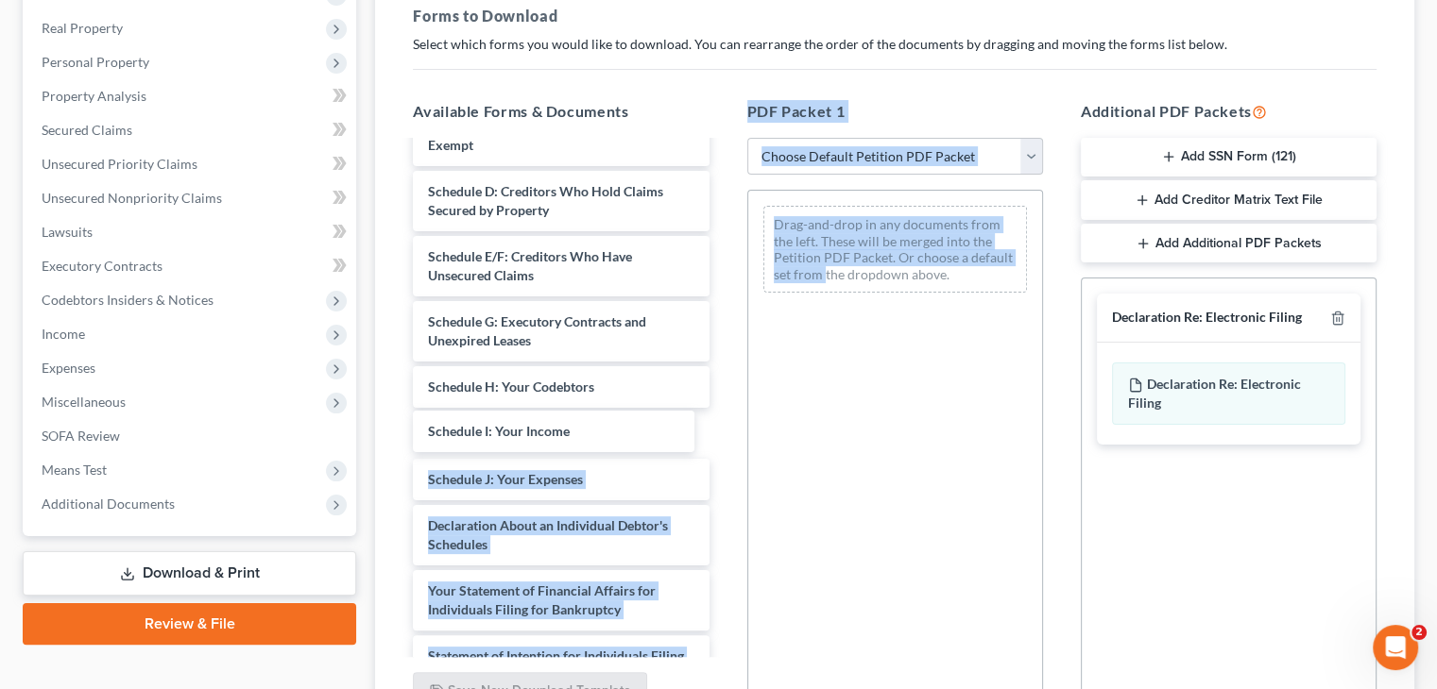
drag, startPoint x: 735, startPoint y: 384, endPoint x: 742, endPoint y: 396, distance: 13.6
click at [741, 386] on div "Available Forms & Documents Schedule I: Your Income [PERSON_NAME], B Credit Cou…" at bounding box center [894, 405] width 1001 height 640
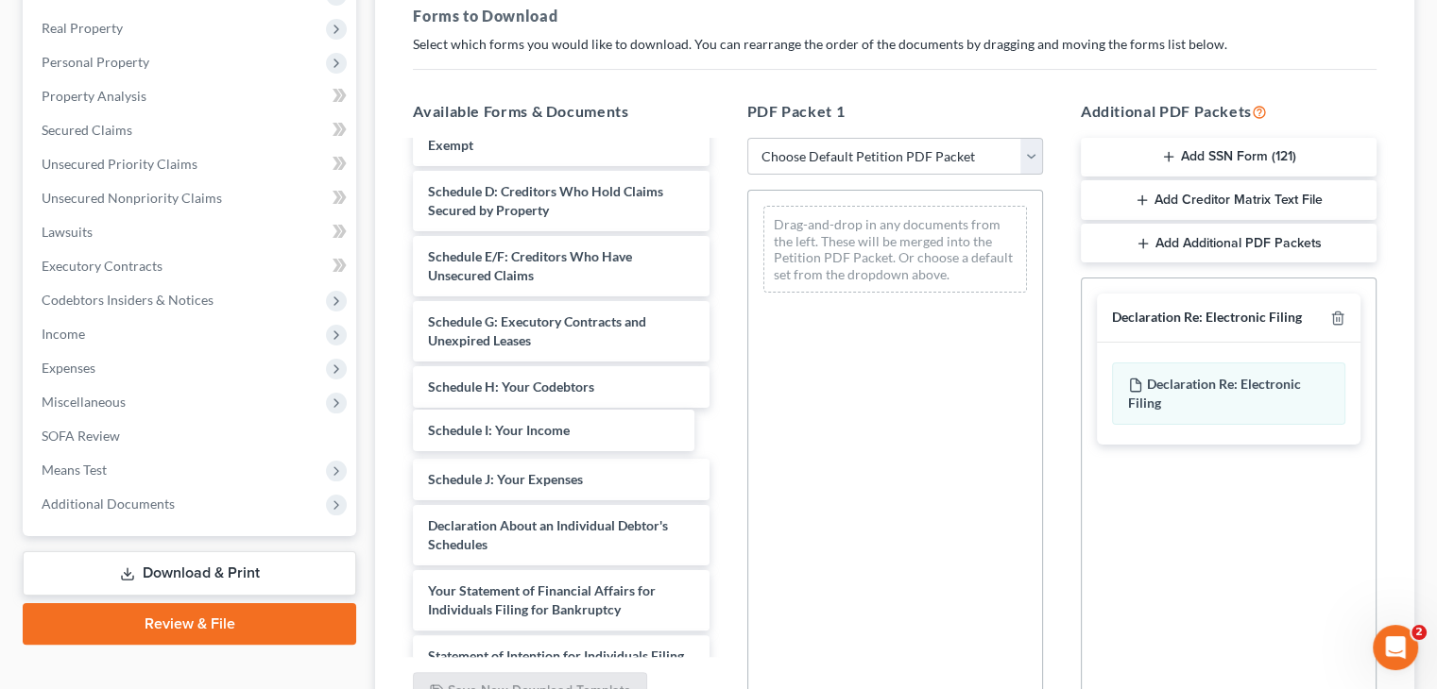
click at [527, 437] on div "Schedule I: Your Income [PERSON_NAME], B Credit Counseling Certificate-pdf Volu…" at bounding box center [561, 447] width 326 height 1129
click at [870, 425] on div "Drag-and-drop in any documents from the left. These will be merged into the Pet…" at bounding box center [895, 449] width 296 height 519
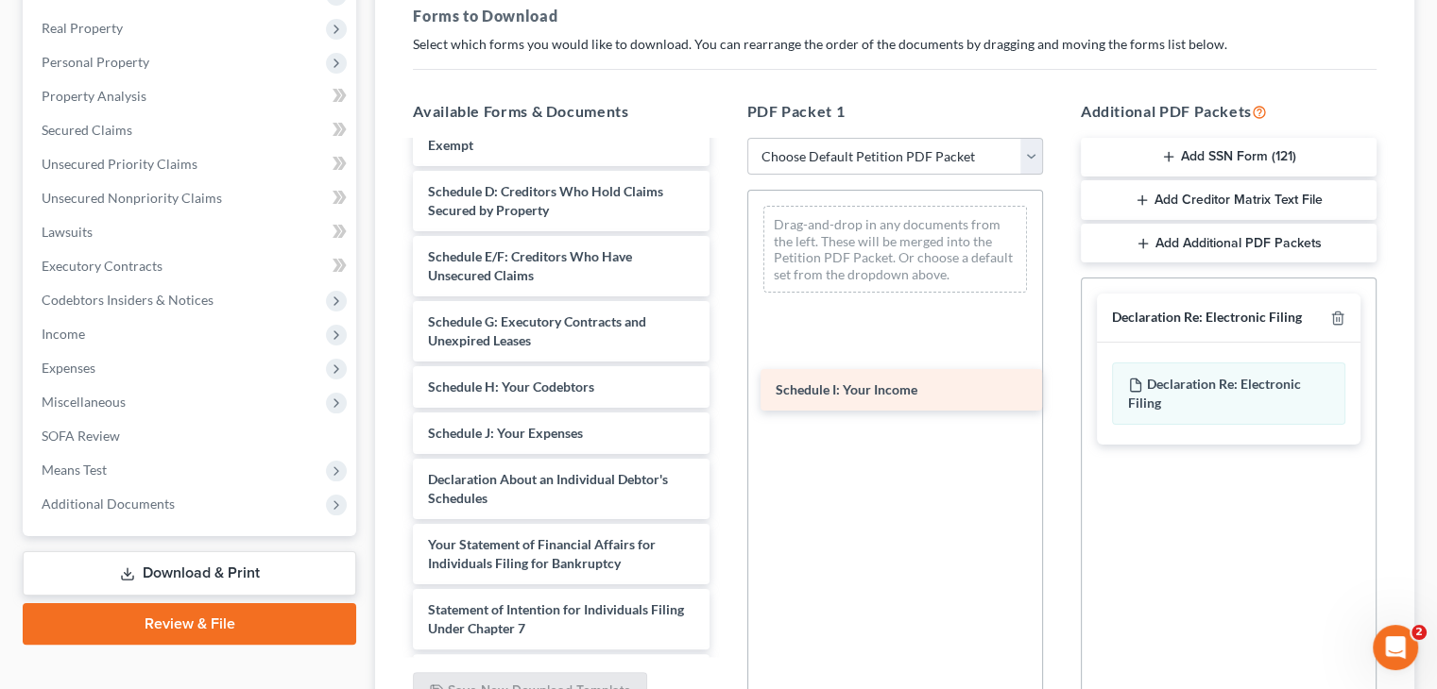
drag, startPoint x: 495, startPoint y: 432, endPoint x: 842, endPoint y: 390, distance: 350.0
click at [723, 390] on div "Schedule I: Your Income [PERSON_NAME], B Credit Counseling Certificate-pdf Volu…" at bounding box center [561, 424] width 326 height 1082
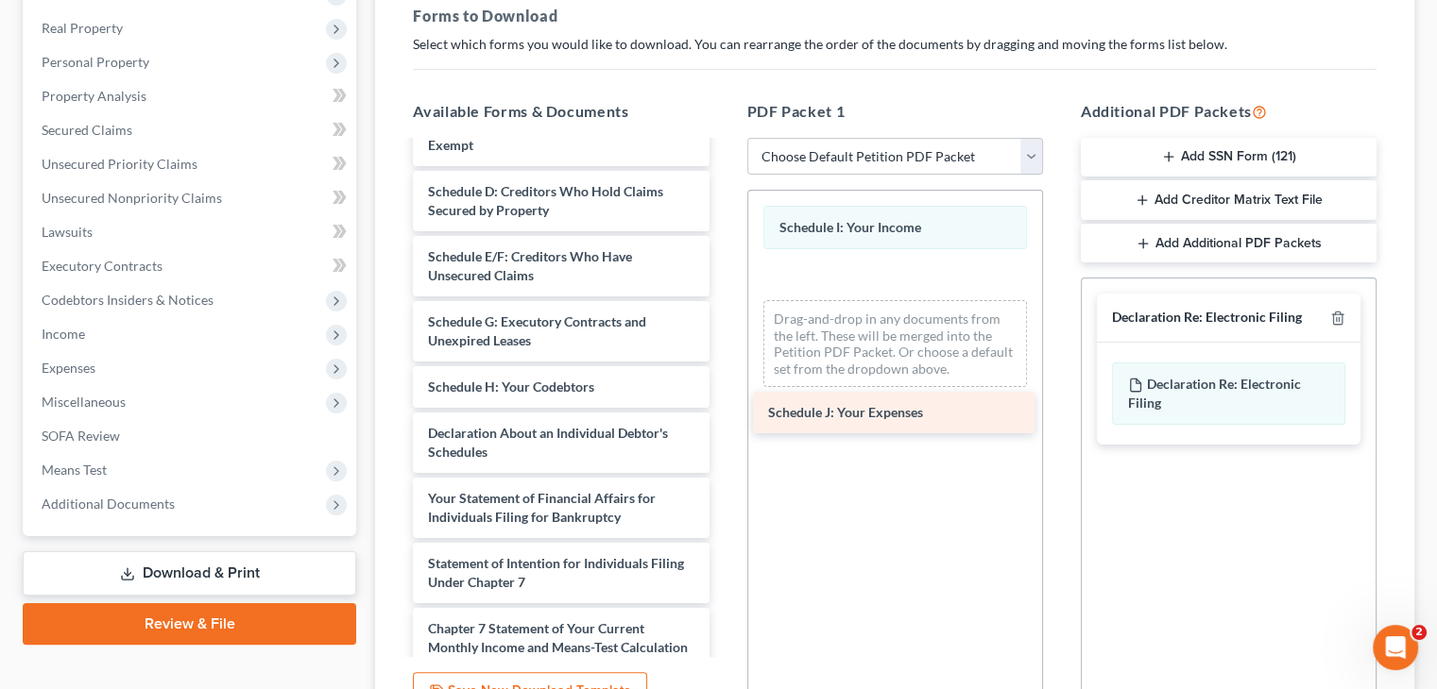
drag, startPoint x: 472, startPoint y: 435, endPoint x: 812, endPoint y: 417, distance: 340.5
click at [723, 417] on div "Schedule J: Your Expenses [PERSON_NAME], B Credit Counseling Certificate-pdf Vo…" at bounding box center [561, 401] width 326 height 1036
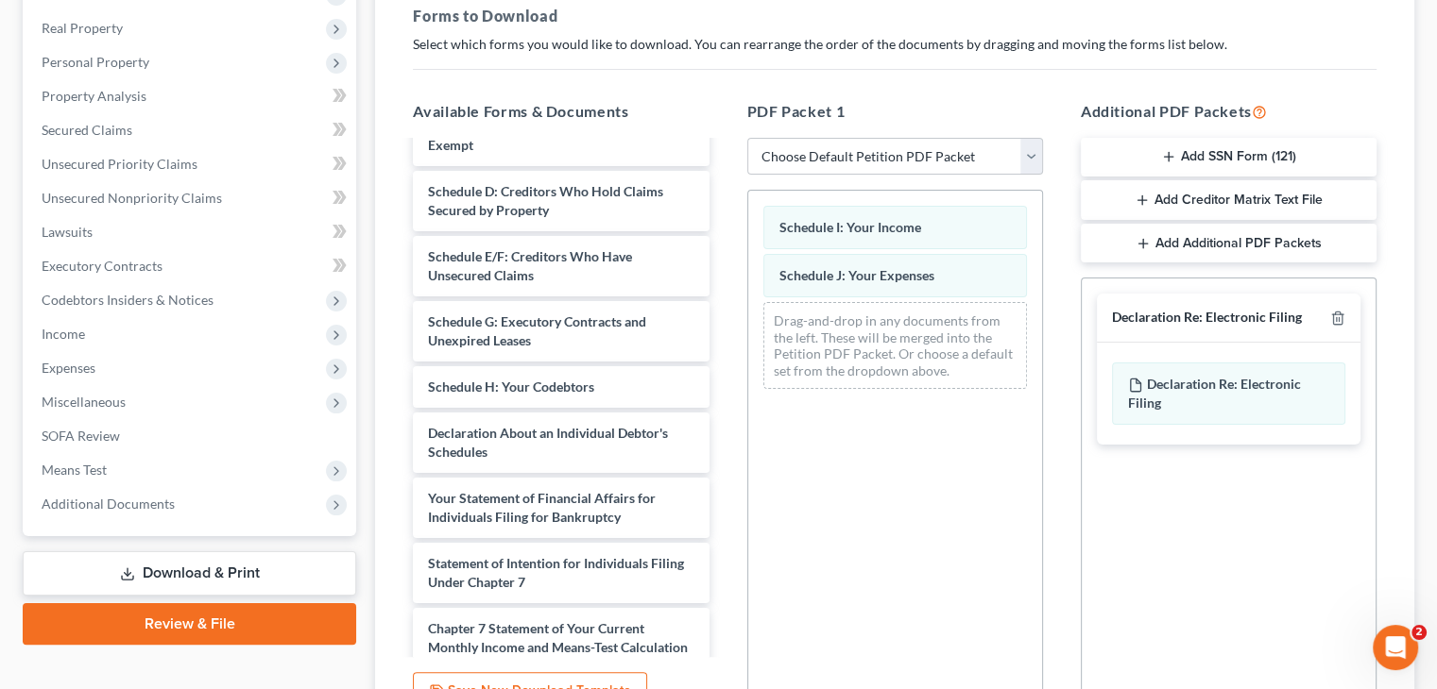
click at [819, 419] on div "Schedule I: Your Income Schedule J: Your Expenses Drag-and-drop in any document…" at bounding box center [895, 449] width 296 height 519
click at [204, 575] on link "Download & Print" at bounding box center [189, 574] width 333 height 44
click at [819, 304] on div "Drag-and-drop in any documents from the left. These will be merged into the Pet…" at bounding box center [895, 345] width 264 height 87
click at [801, 259] on div "Schedule I: Your Income Schedule J: Your Expenses Drag-and-drop in any document…" at bounding box center [895, 297] width 294 height 213
click at [778, 223] on div "Schedule I: Your Income Schedule J: Your Expenses Drag-and-drop in any document…" at bounding box center [895, 297] width 294 height 213
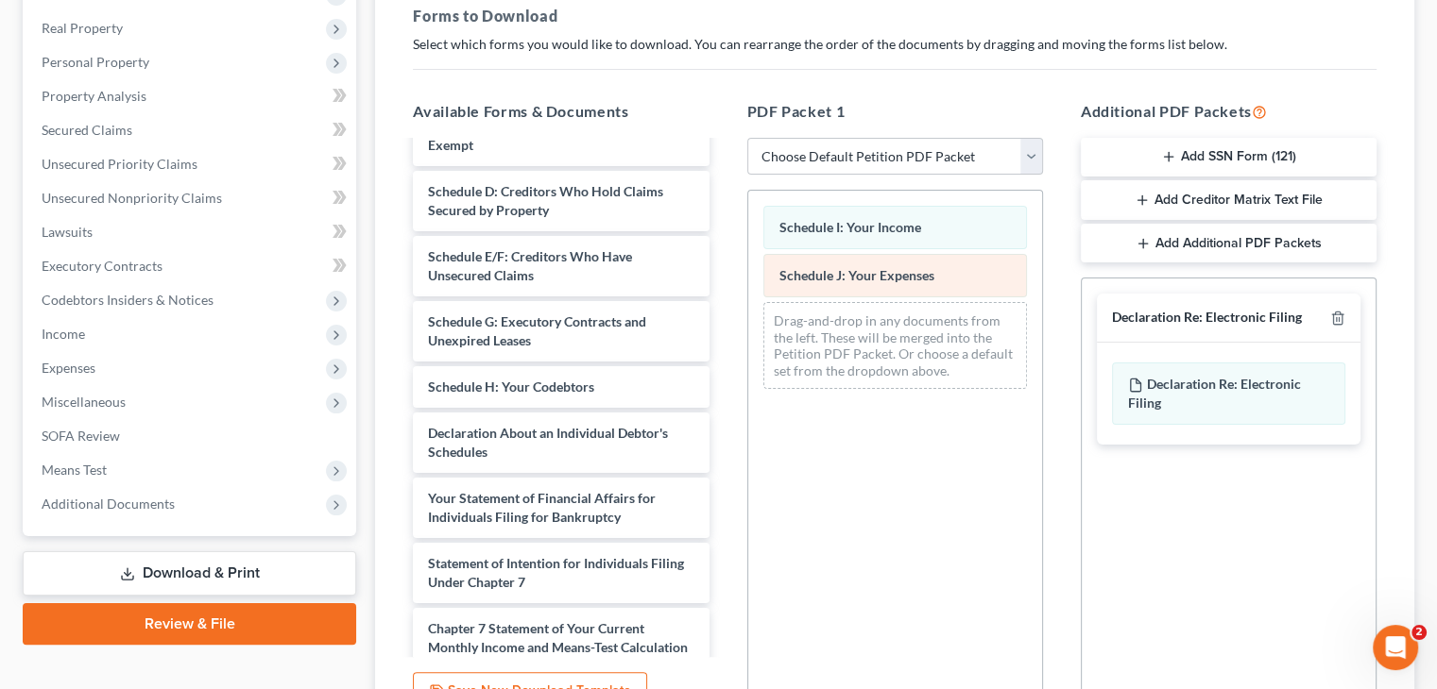
click at [790, 273] on div "Schedule I: Your Income Schedule J: Your Expenses Drag-and-drop in any document…" at bounding box center [895, 297] width 294 height 213
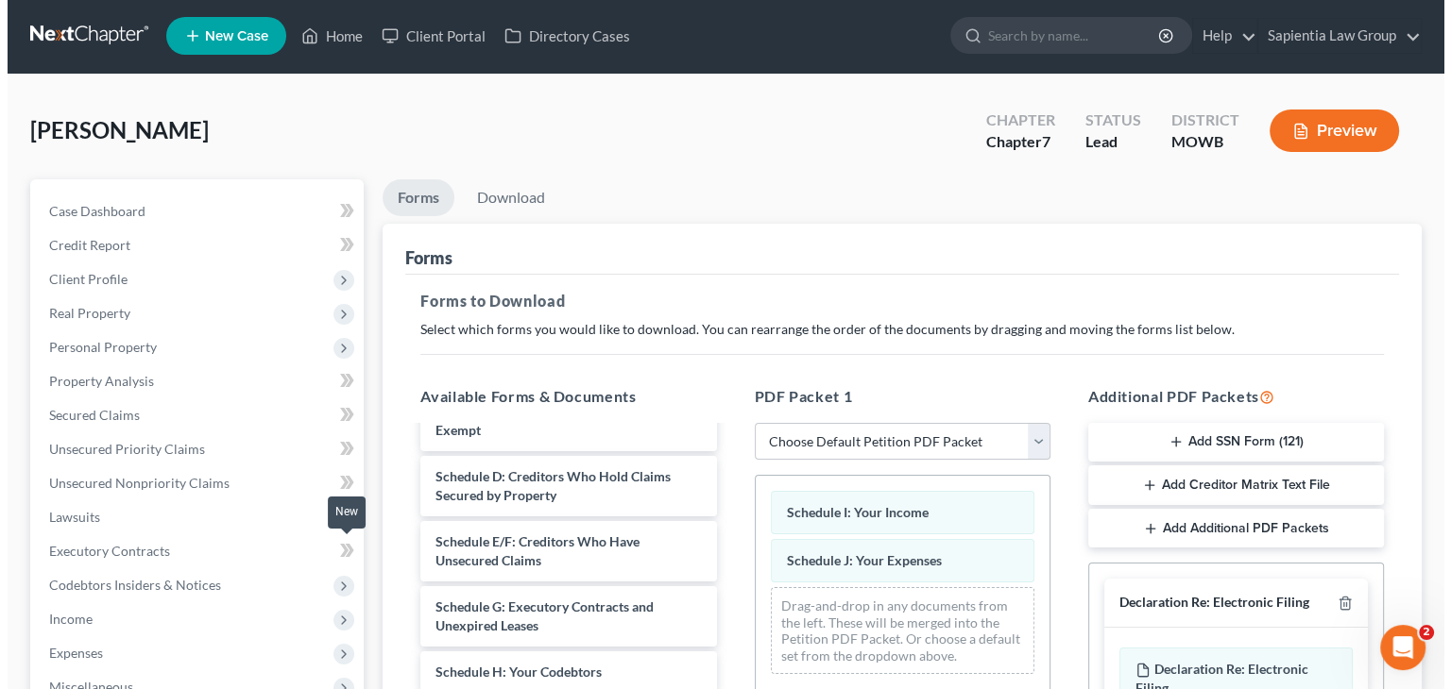
scroll to position [0, 0]
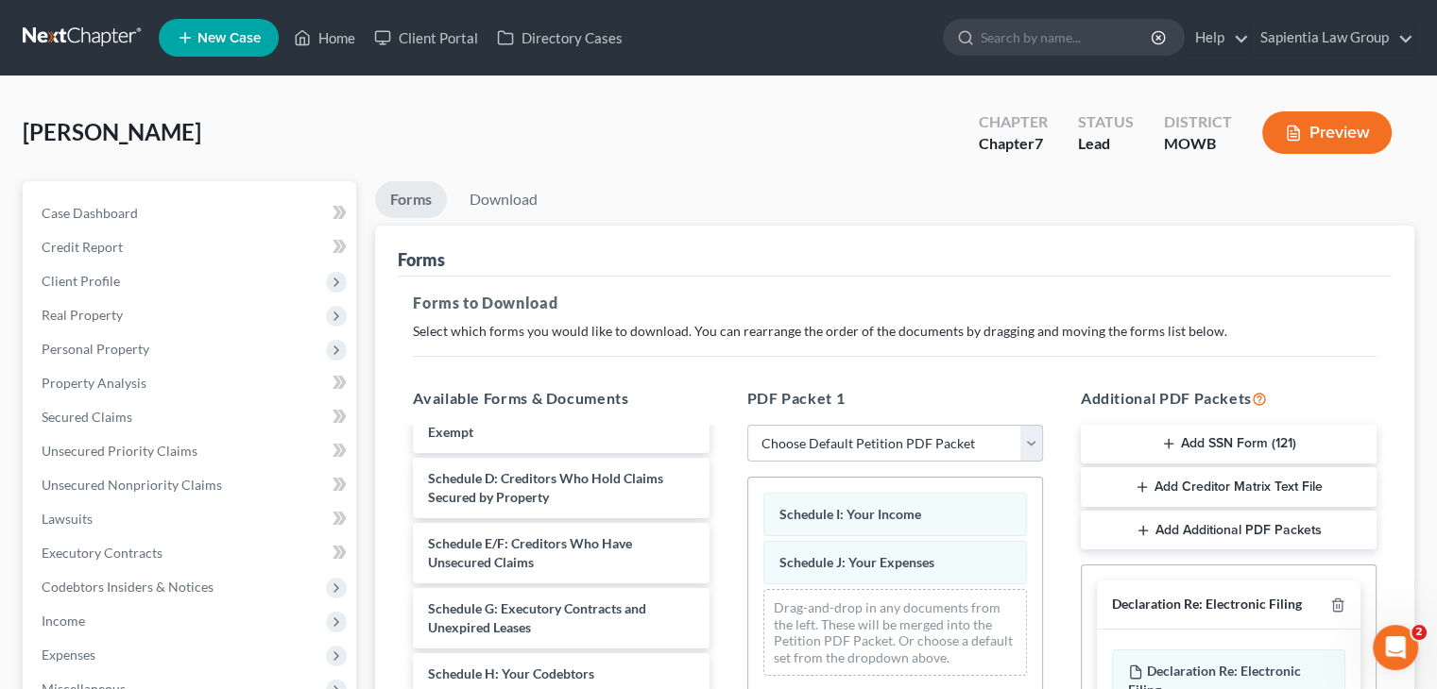
click at [1325, 137] on button "Preview" at bounding box center [1326, 132] width 129 height 43
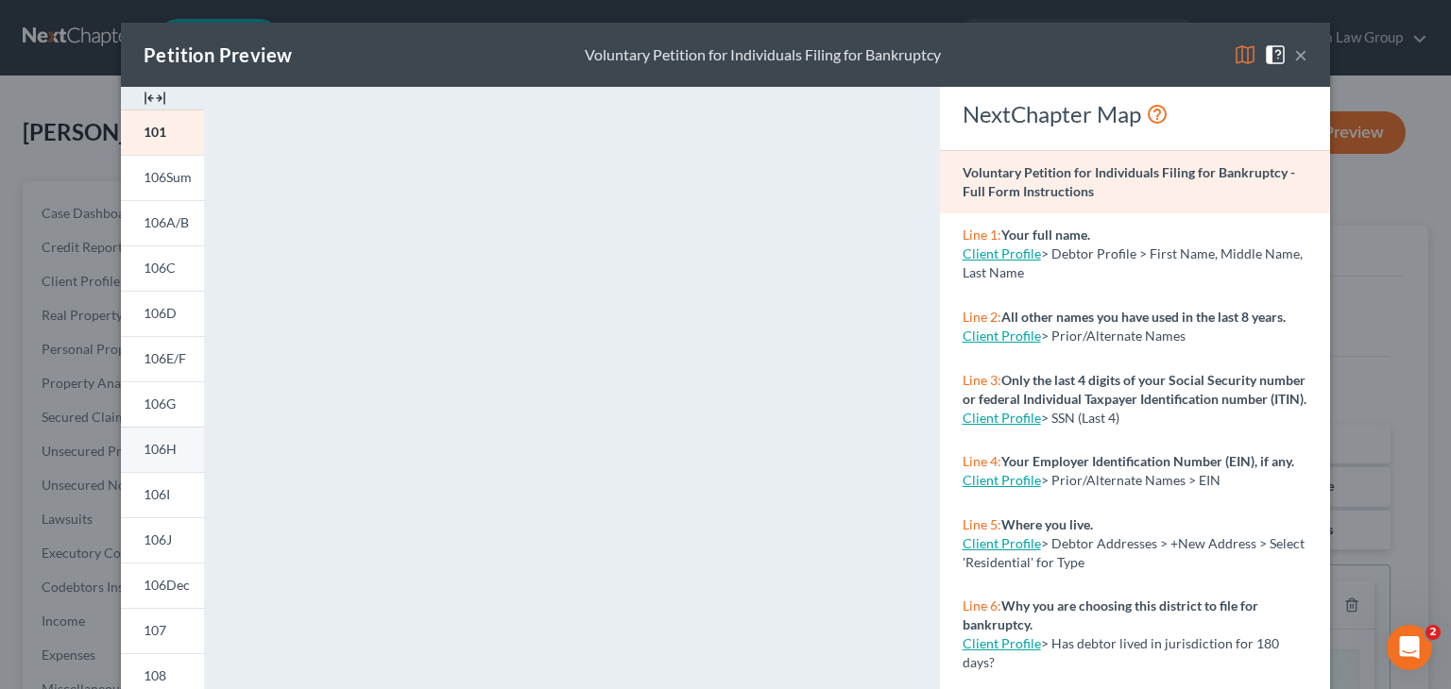
click at [170, 453] on link "106H" at bounding box center [162, 449] width 83 height 45
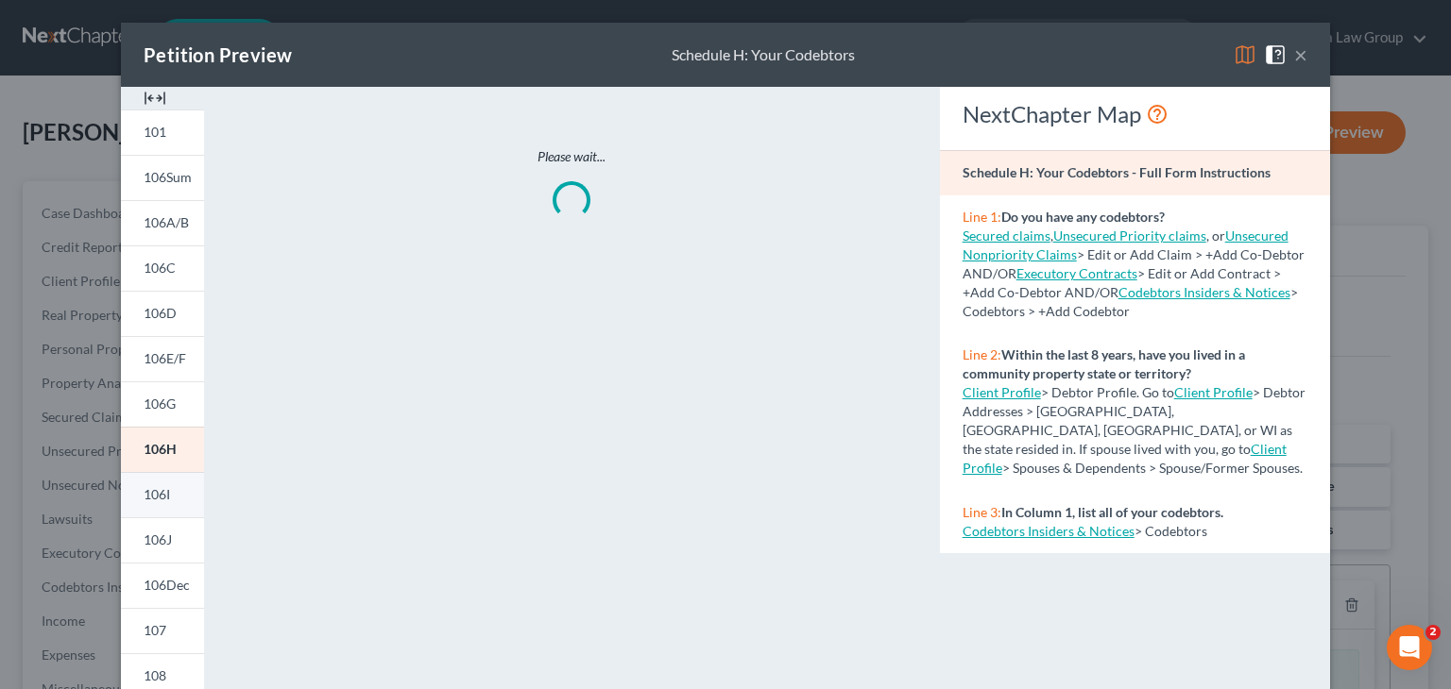
click at [151, 500] on span "106I" at bounding box center [157, 494] width 26 height 16
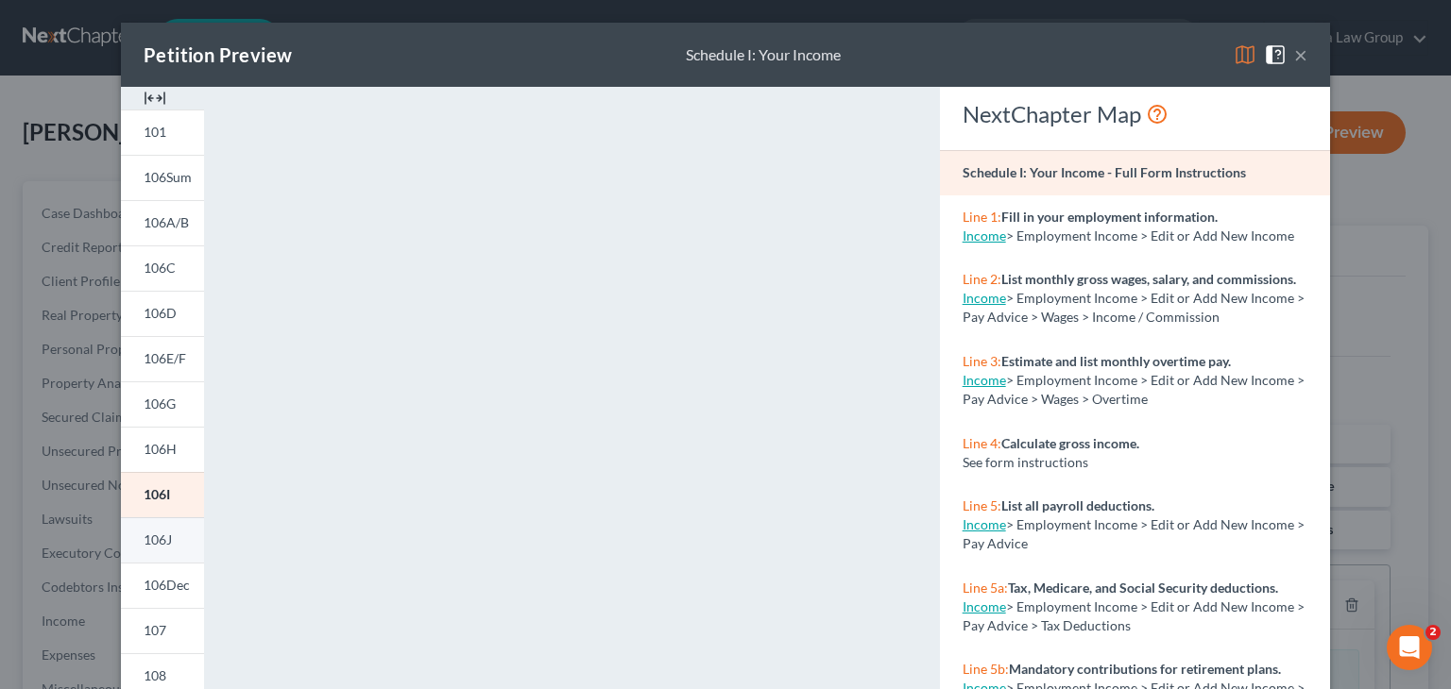
click at [149, 542] on span "106J" at bounding box center [158, 540] width 28 height 16
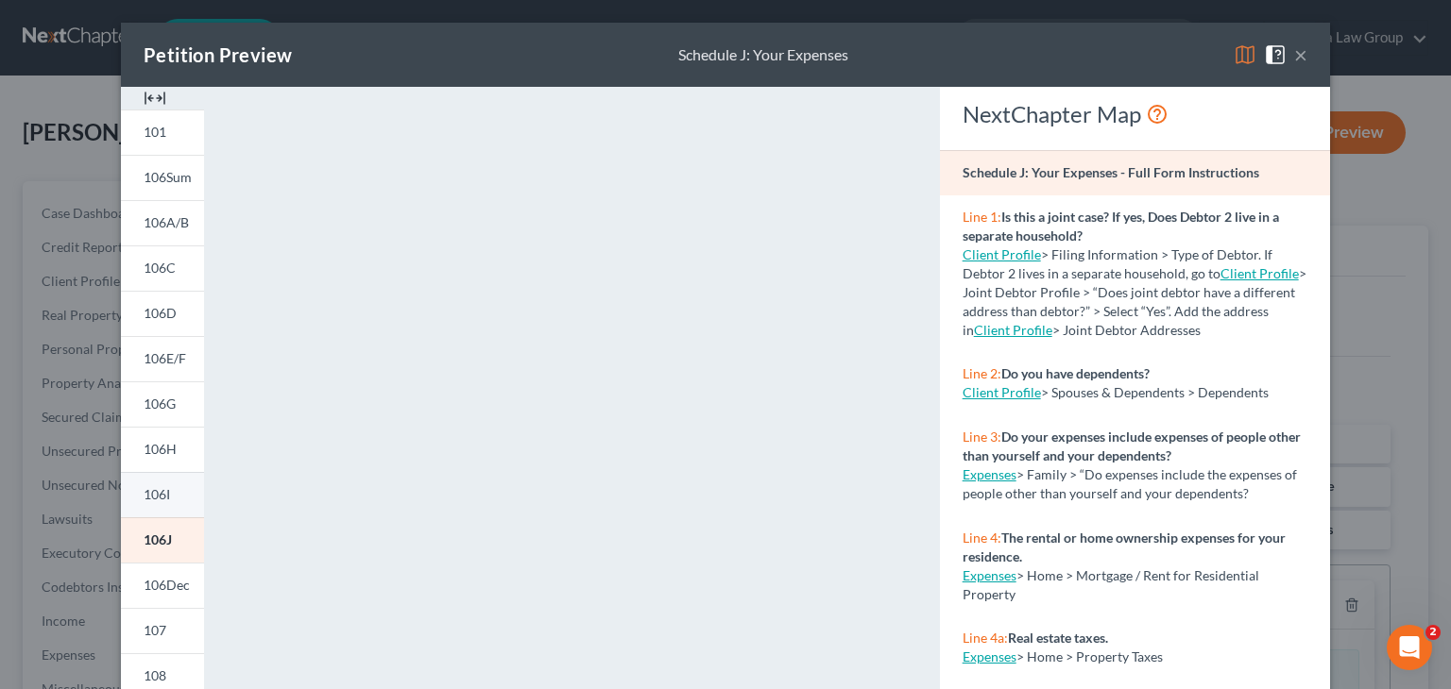
click at [144, 498] on span "106I" at bounding box center [157, 494] width 26 height 16
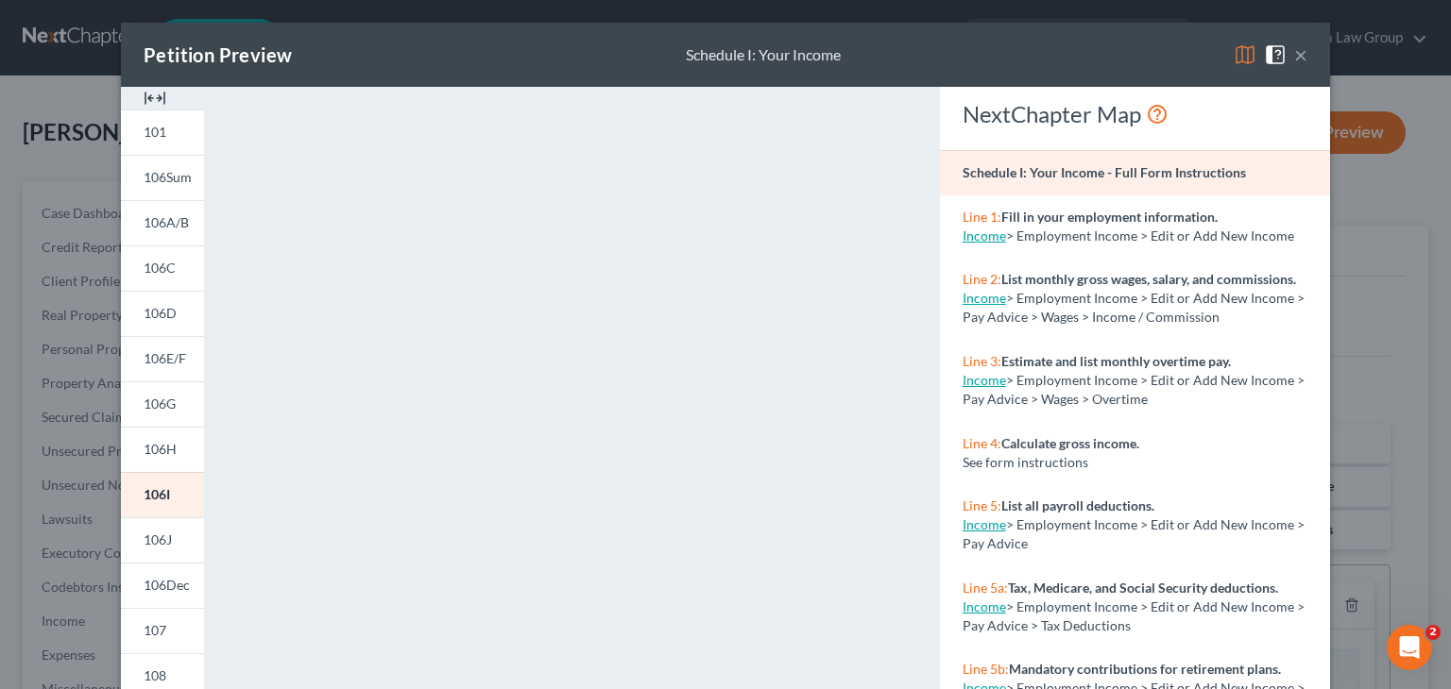
drag, startPoint x: 151, startPoint y: 535, endPoint x: 230, endPoint y: 536, distance: 79.3
click at [151, 536] on span "106J" at bounding box center [158, 540] width 28 height 16
